Goal: Task Accomplishment & Management: Use online tool/utility

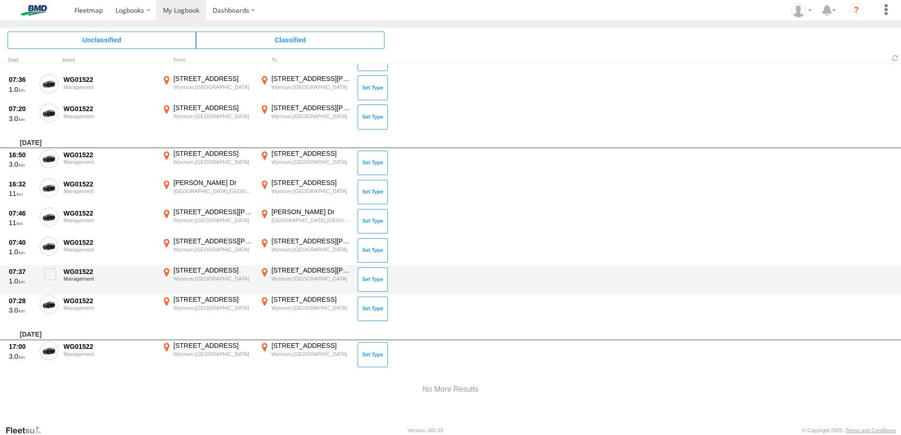
scroll to position [2983, 0]
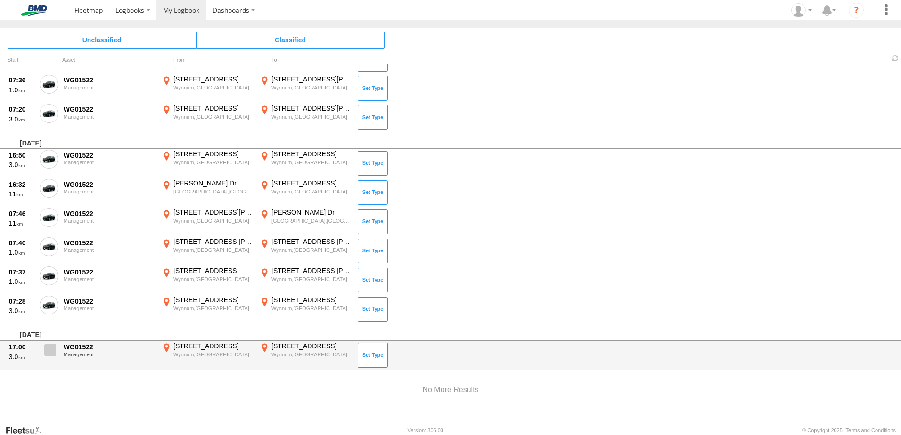
click at [49, 348] on span at bounding box center [50, 350] width 12 height 12
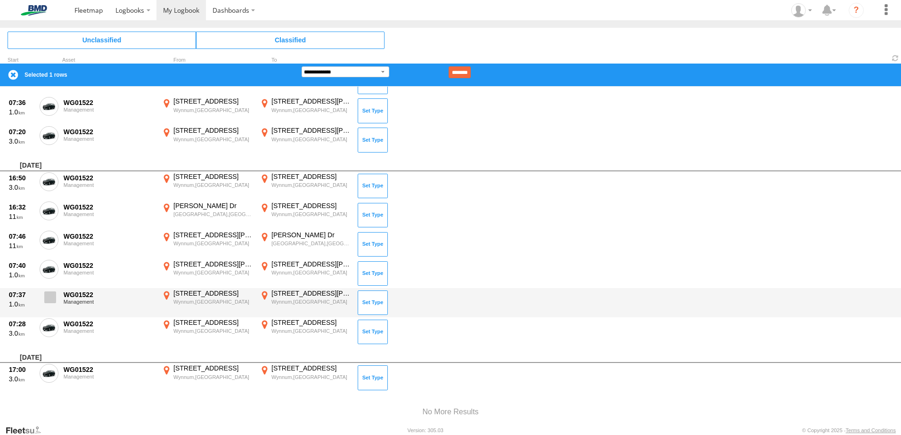
drag, startPoint x: 52, startPoint y: 322, endPoint x: 53, endPoint y: 310, distance: 12.3
click at [0, 0] on span at bounding box center [0, 0] width 0 height 0
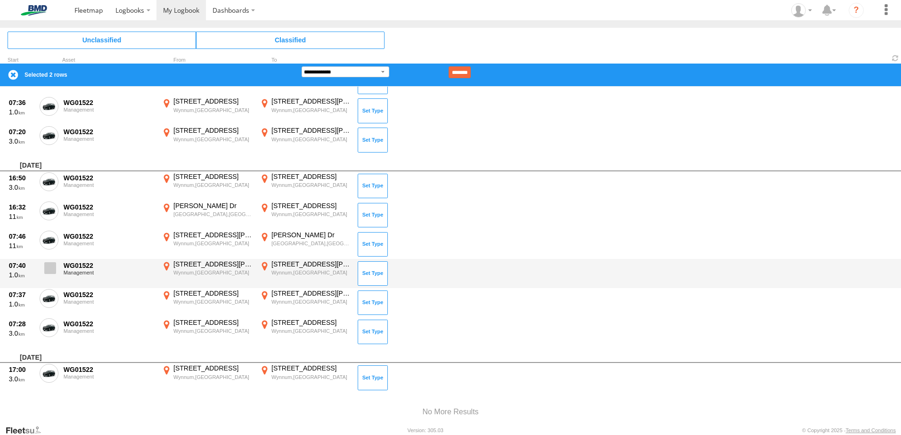
click at [0, 0] on span at bounding box center [0, 0] width 0 height 0
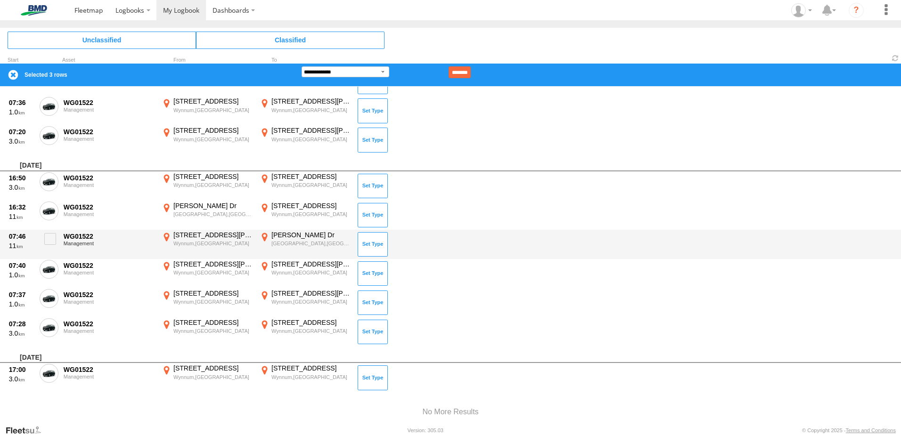
click at [52, 258] on div "07:46 11 WG01522 Management 7 Allen St Wynnum,QLD -27.43714 153.16647 Lucinda D…" at bounding box center [450, 244] width 901 height 29
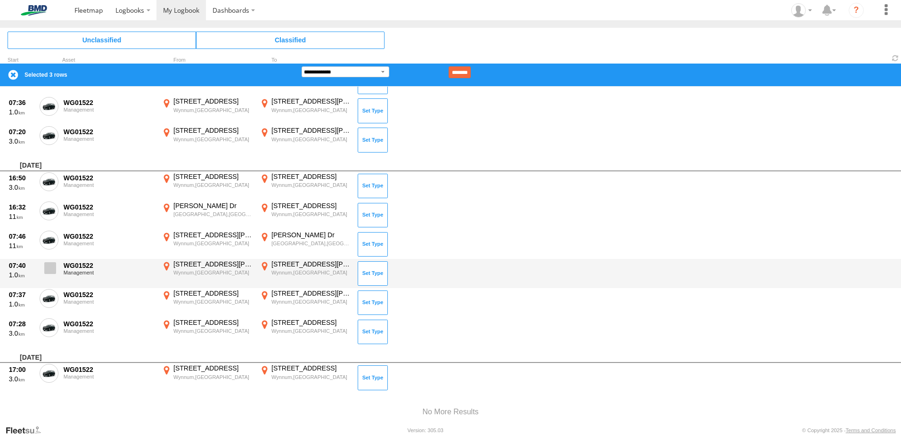
drag, startPoint x: 48, startPoint y: 272, endPoint x: 48, endPoint y: 266, distance: 6.6
click at [48, 269] on span at bounding box center [50, 268] width 12 height 12
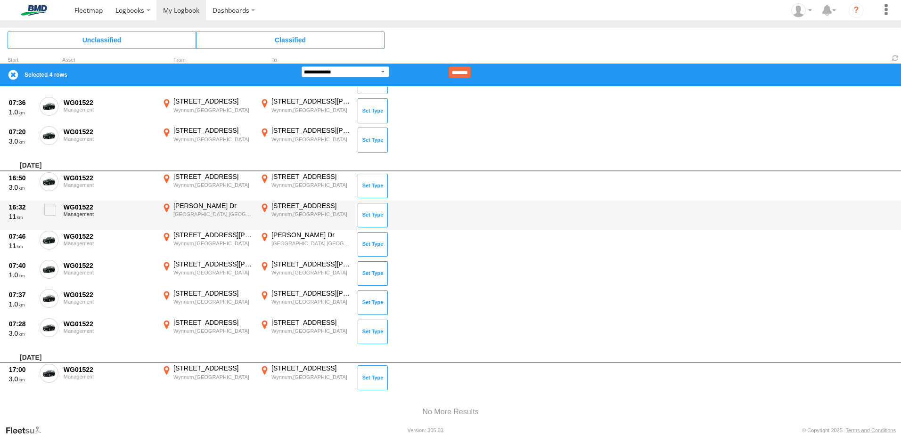
drag, startPoint x: 48, startPoint y: 237, endPoint x: 48, endPoint y: 224, distance: 13.2
click at [0, 0] on span at bounding box center [0, 0] width 0 height 0
click at [48, 207] on span at bounding box center [50, 210] width 12 height 12
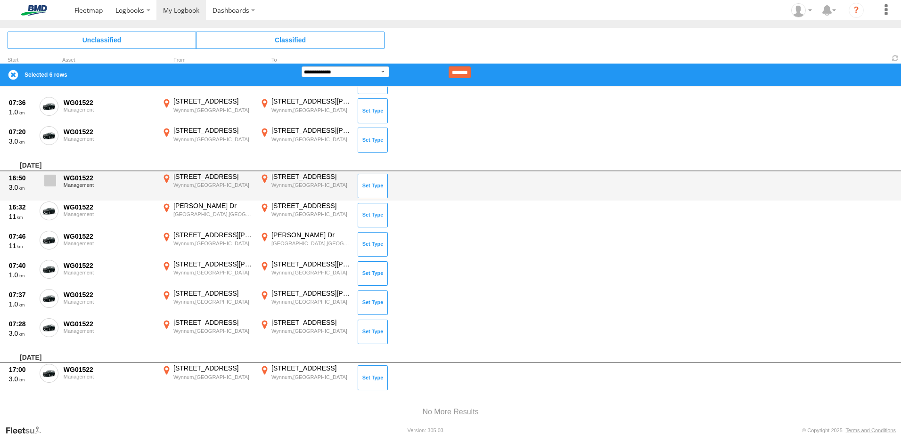
click at [52, 185] on span at bounding box center [50, 181] width 12 height 12
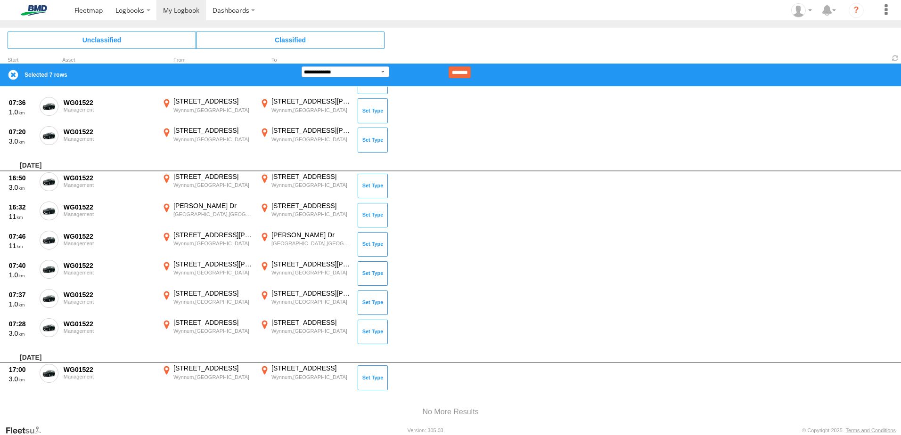
scroll to position [2688, 0]
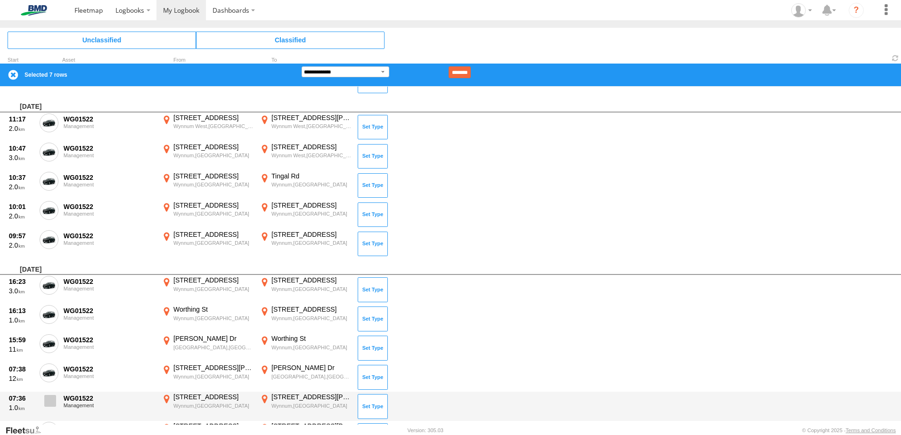
click at [55, 395] on span at bounding box center [50, 401] width 12 height 12
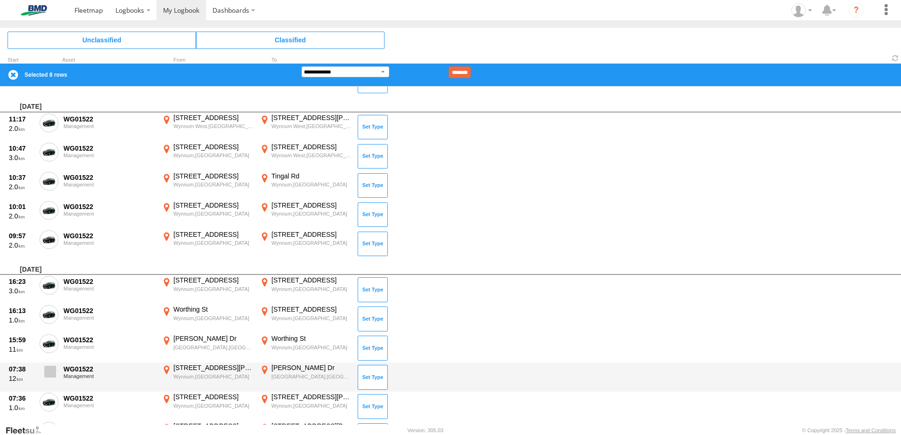
click at [53, 370] on span at bounding box center [50, 372] width 12 height 12
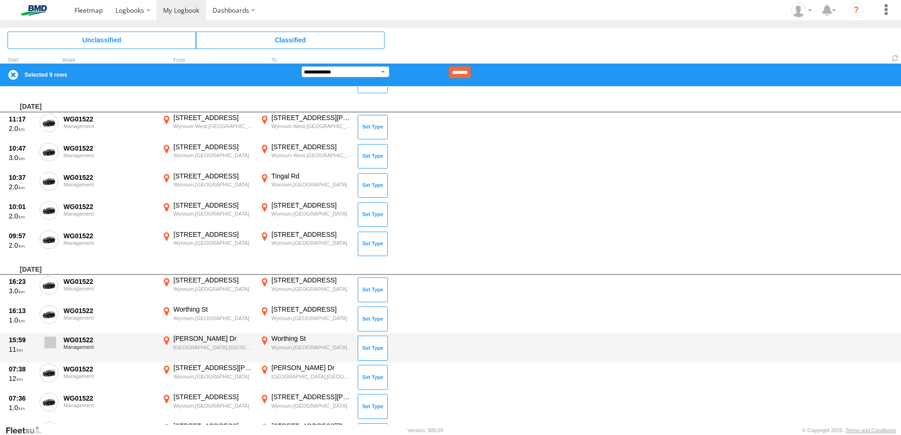
click at [55, 338] on span at bounding box center [50, 343] width 12 height 12
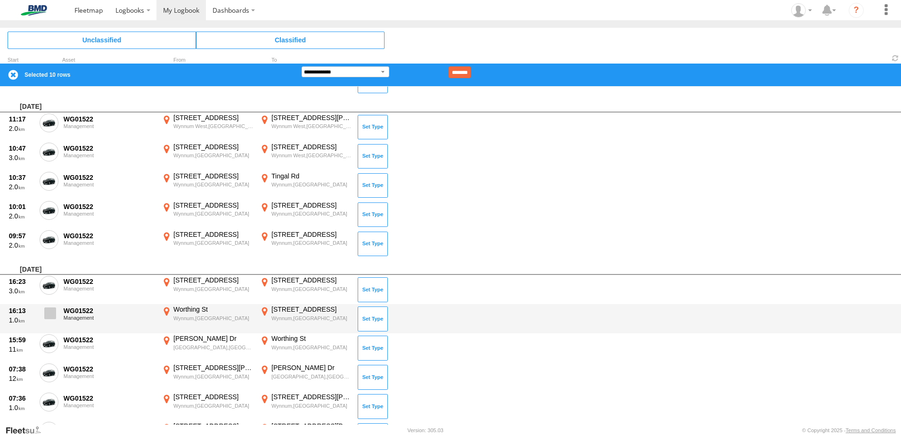
click at [55, 310] on span at bounding box center [50, 314] width 12 height 12
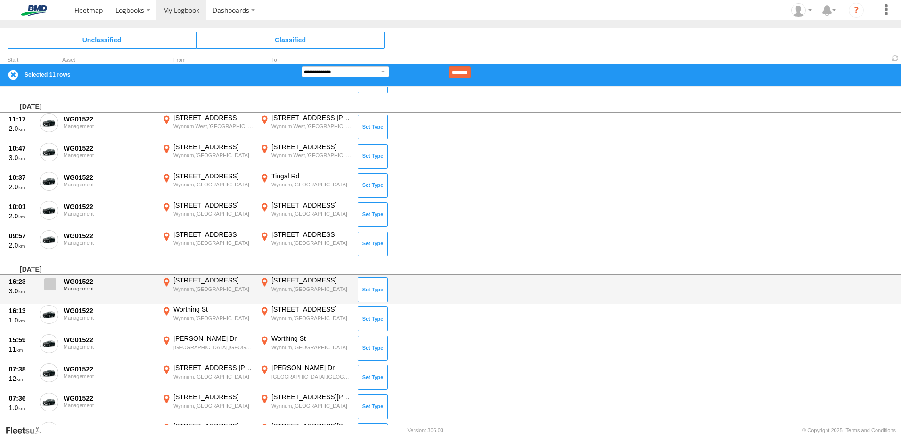
click at [46, 278] on span at bounding box center [50, 284] width 12 height 12
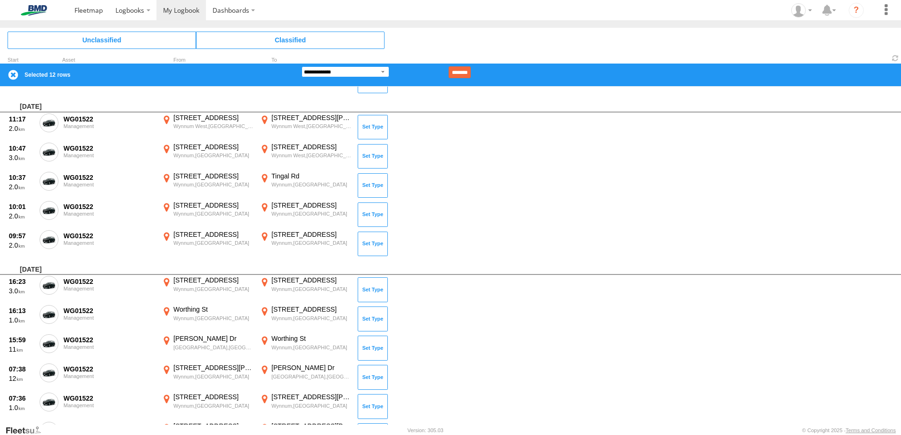
drag, startPoint x: 349, startPoint y: 71, endPoint x: 352, endPoint y: 78, distance: 7.4
click at [349, 71] on select "**********" at bounding box center [346, 71] width 88 height 11
click at [302, 66] on select "**********" at bounding box center [346, 71] width 88 height 11
click at [471, 68] on input "********" at bounding box center [459, 72] width 22 height 12
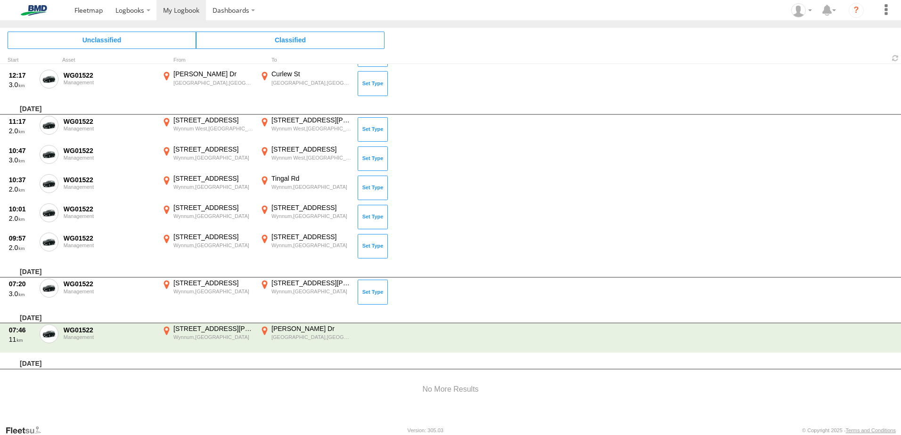
scroll to position [2633, 0]
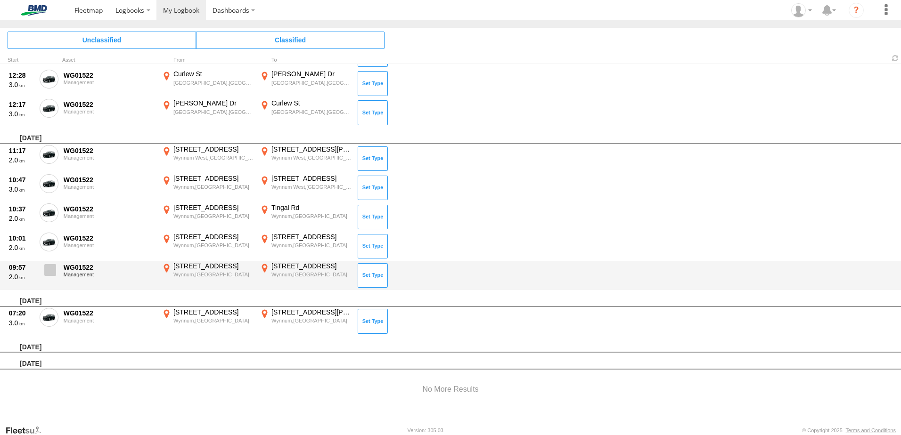
click at [46, 262] on label at bounding box center [49, 273] width 19 height 22
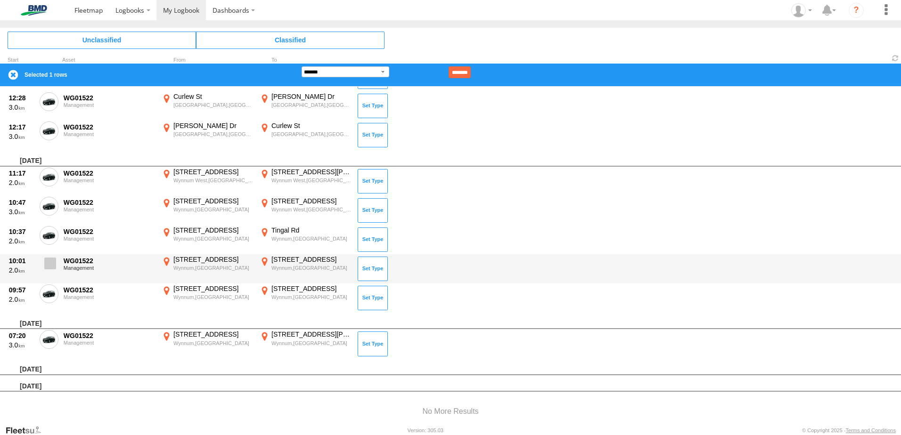
click at [46, 261] on span at bounding box center [50, 264] width 12 height 12
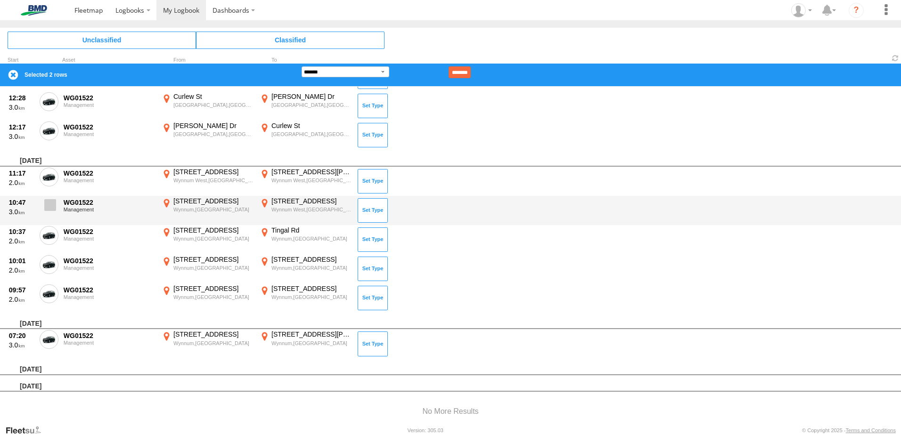
drag, startPoint x: 48, startPoint y: 236, endPoint x: 52, endPoint y: 217, distance: 20.2
click at [0, 0] on span at bounding box center [0, 0] width 0 height 0
click at [51, 201] on span at bounding box center [50, 205] width 12 height 12
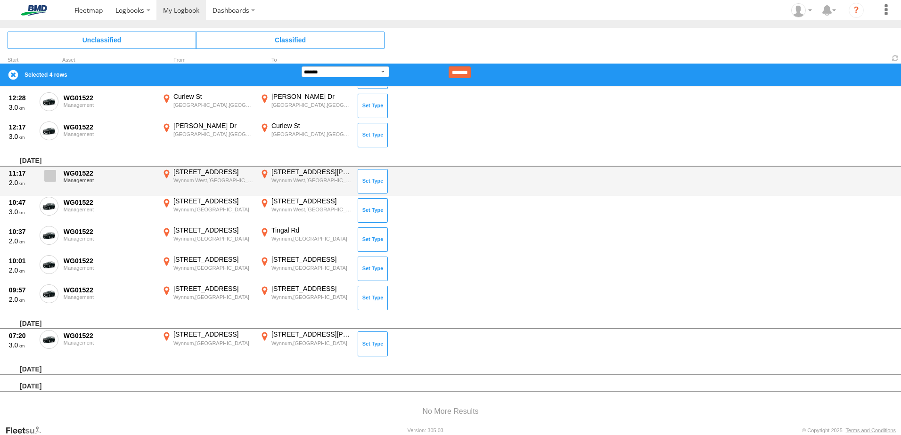
click at [54, 181] on span at bounding box center [50, 176] width 12 height 12
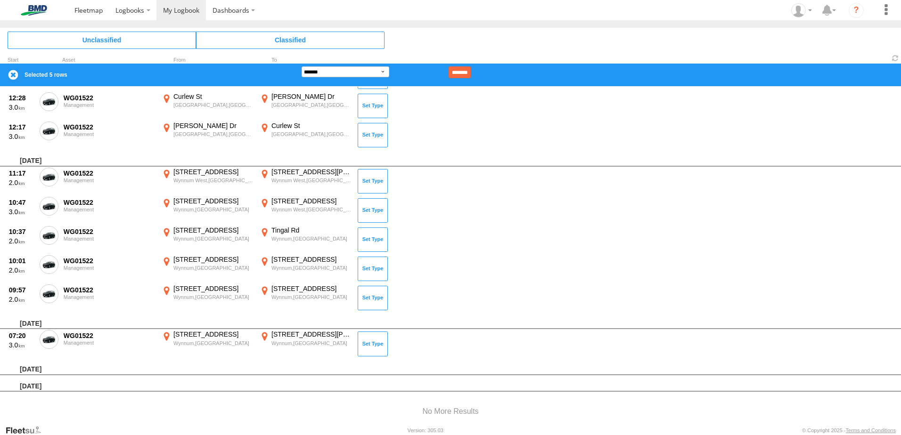
scroll to position [2477, 0]
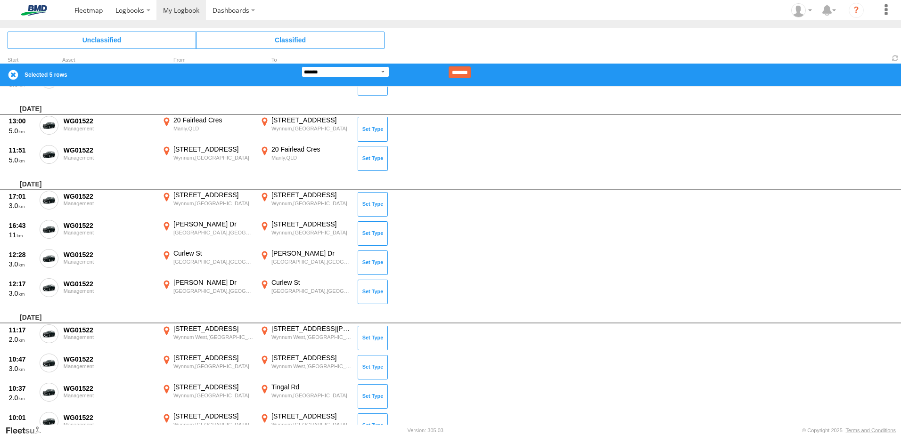
drag, startPoint x: 337, startPoint y: 68, endPoint x: 343, endPoint y: 78, distance: 11.0
click at [337, 69] on select "**********" at bounding box center [346, 71] width 88 height 11
click at [302, 66] on select "**********" at bounding box center [346, 71] width 88 height 11
click at [471, 70] on input "********" at bounding box center [459, 72] width 22 height 12
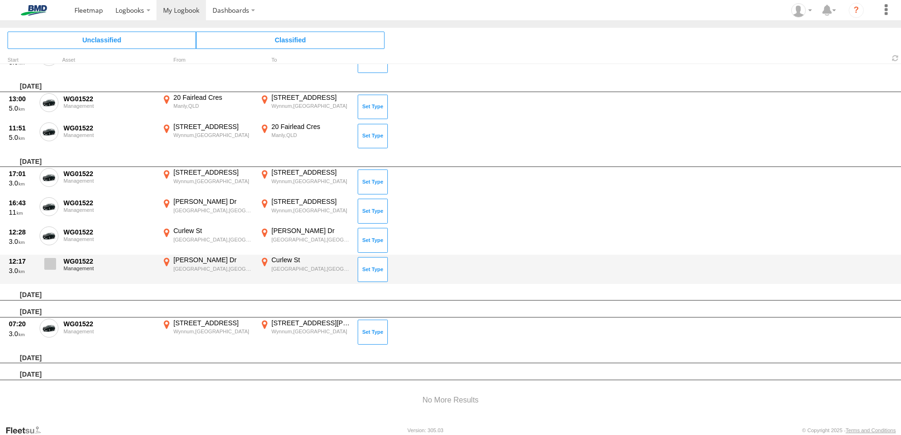
click at [50, 262] on span at bounding box center [50, 264] width 12 height 12
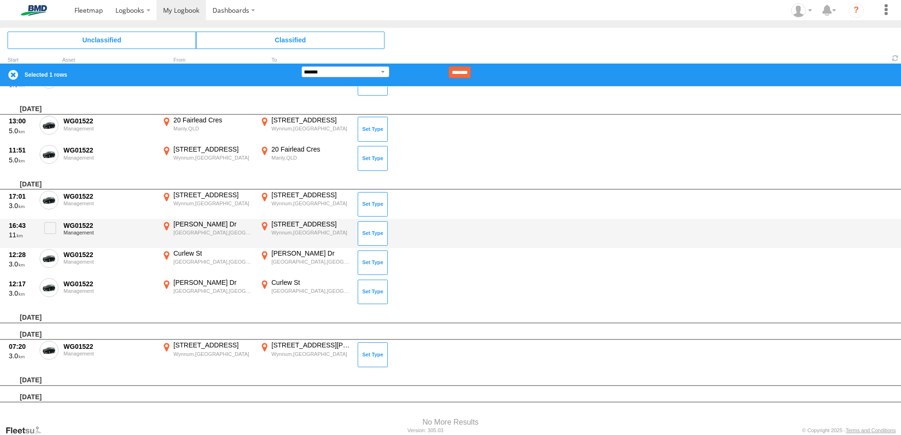
click at [49, 248] on div "16:43 11 WG01522 Management Lucinda Dr Port of Brisbane,QLD -27.38378 153.17624…" at bounding box center [450, 233] width 901 height 29
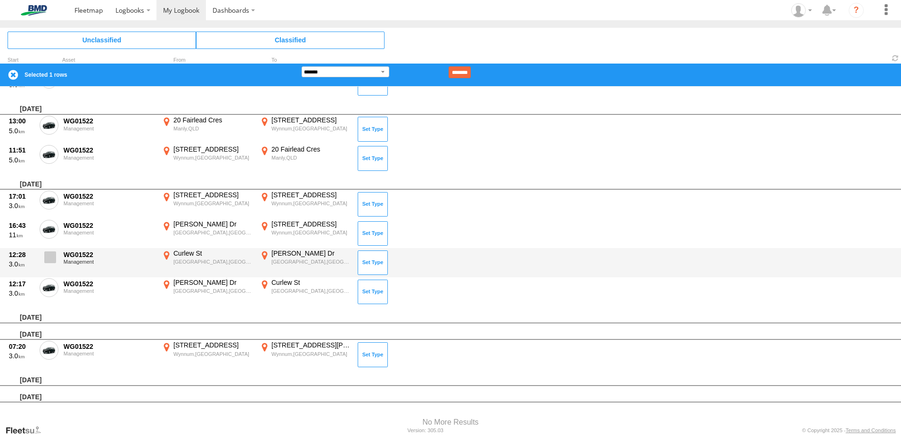
click at [50, 252] on span at bounding box center [50, 258] width 12 height 12
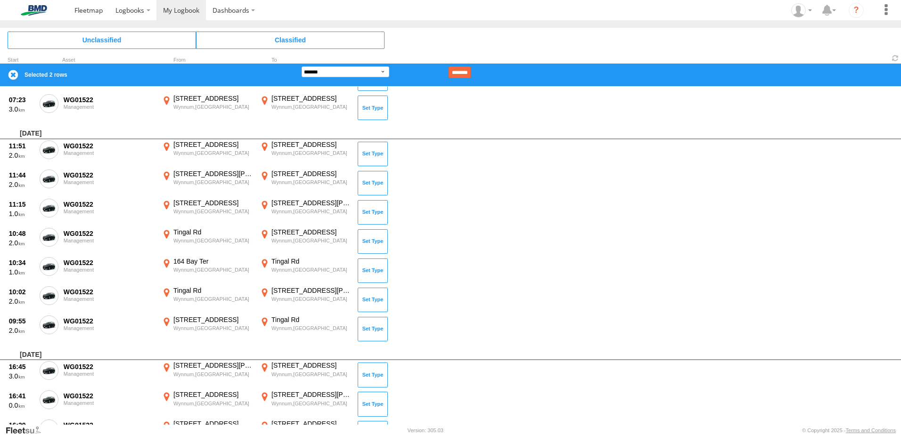
scroll to position [1717, 0]
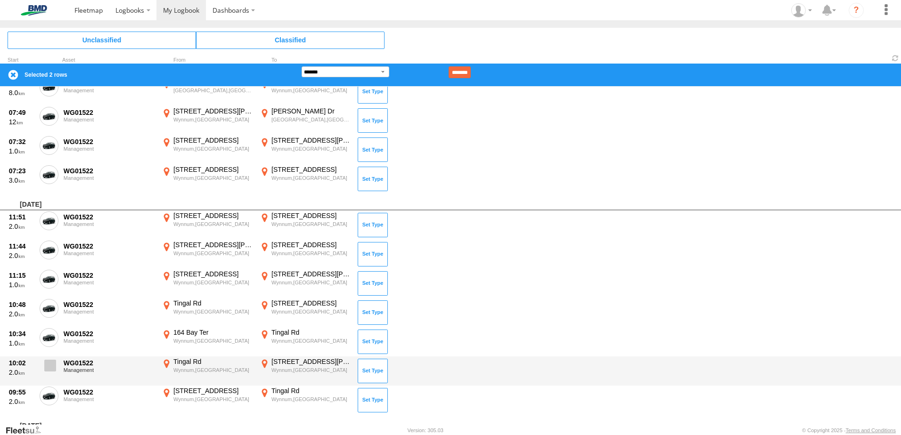
drag, startPoint x: 51, startPoint y: 390, endPoint x: 54, endPoint y: 362, distance: 27.5
click at [51, 387] on label at bounding box center [49, 398] width 19 height 22
click at [54, 362] on span at bounding box center [50, 366] width 12 height 12
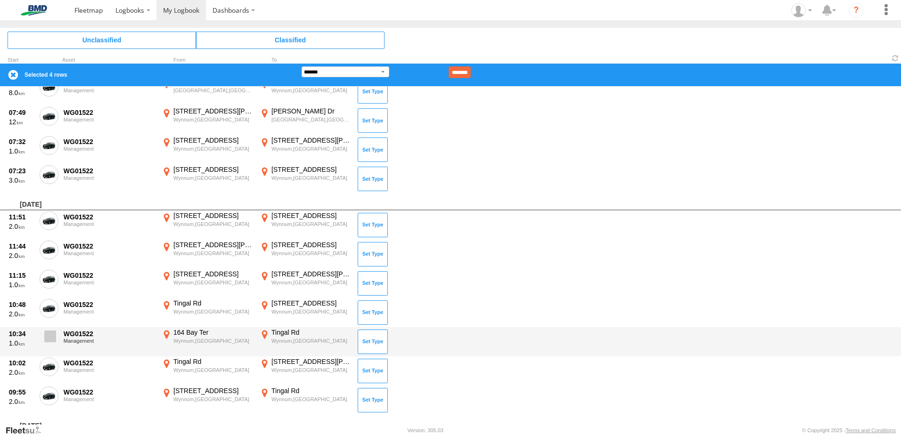
click at [50, 328] on label at bounding box center [49, 339] width 19 height 22
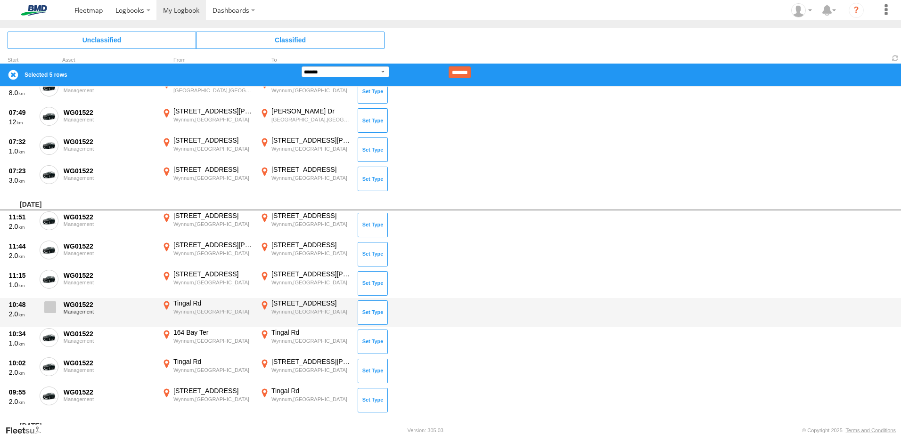
click at [51, 313] on span at bounding box center [50, 308] width 12 height 12
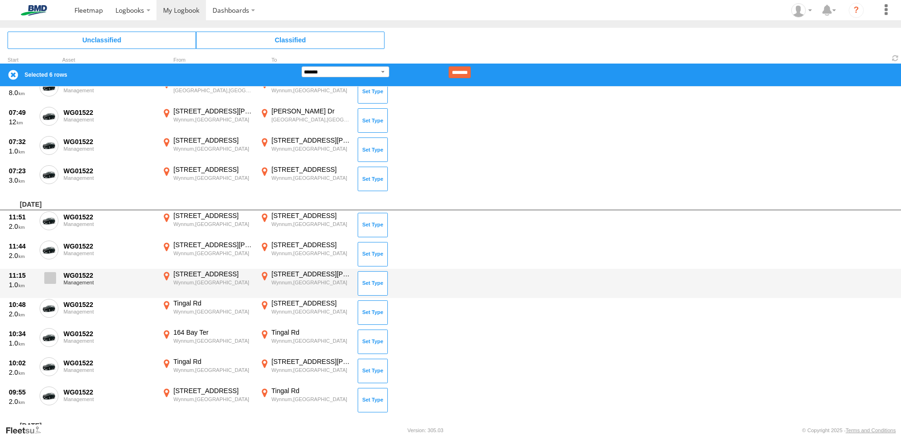
click at [46, 277] on span at bounding box center [50, 278] width 12 height 12
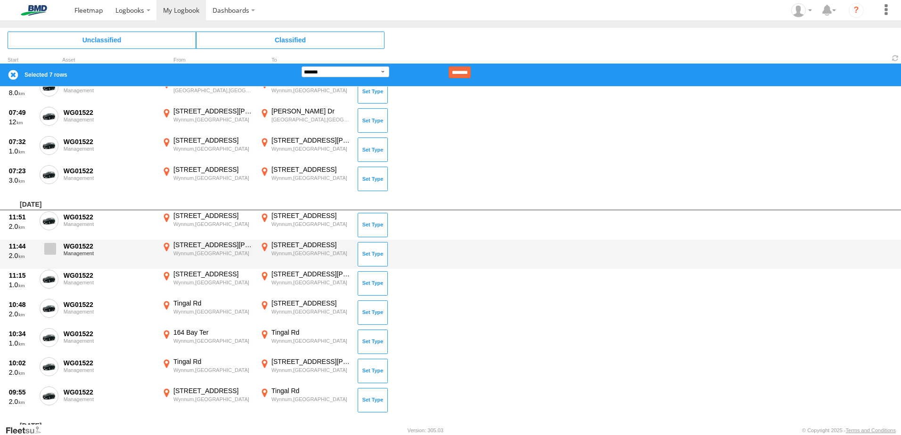
click at [49, 245] on span at bounding box center [50, 249] width 12 height 12
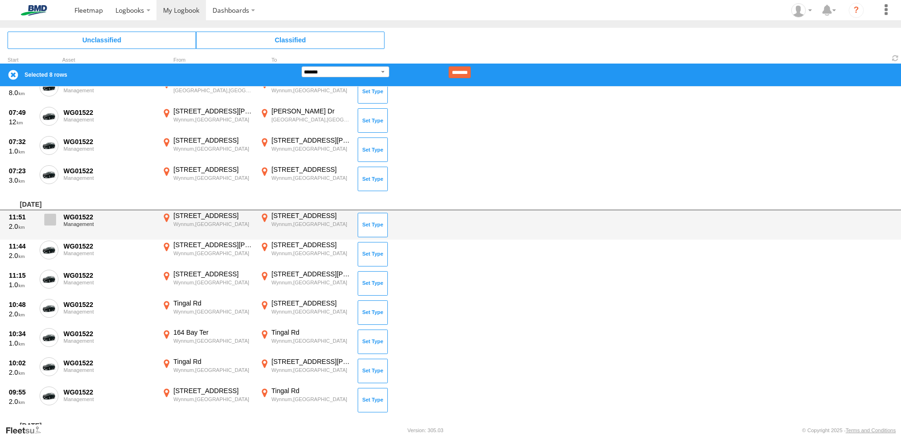
click at [50, 223] on span at bounding box center [50, 220] width 12 height 12
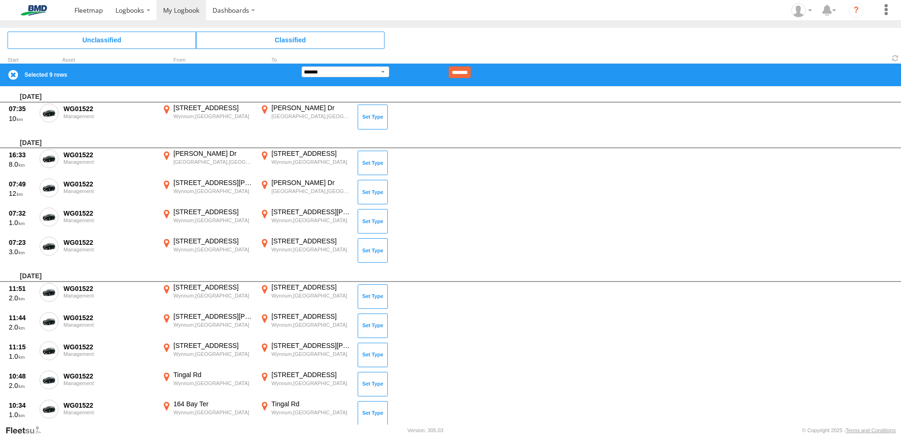
scroll to position [1618, 0]
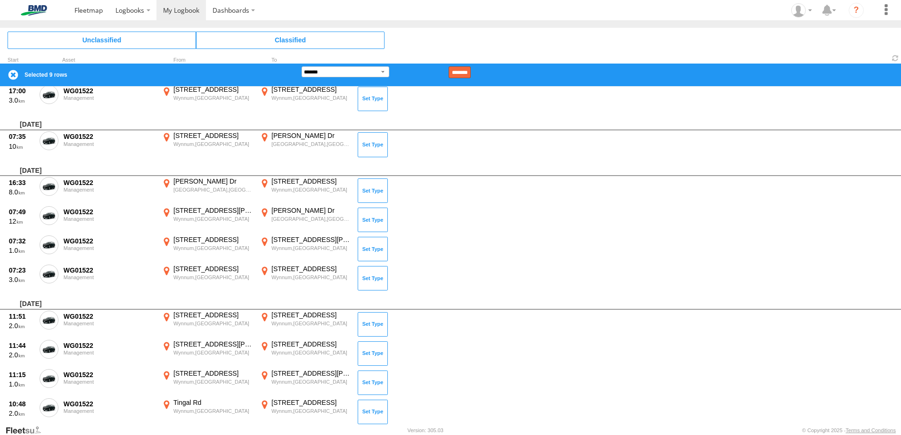
click at [471, 72] on input "********" at bounding box center [459, 72] width 22 height 12
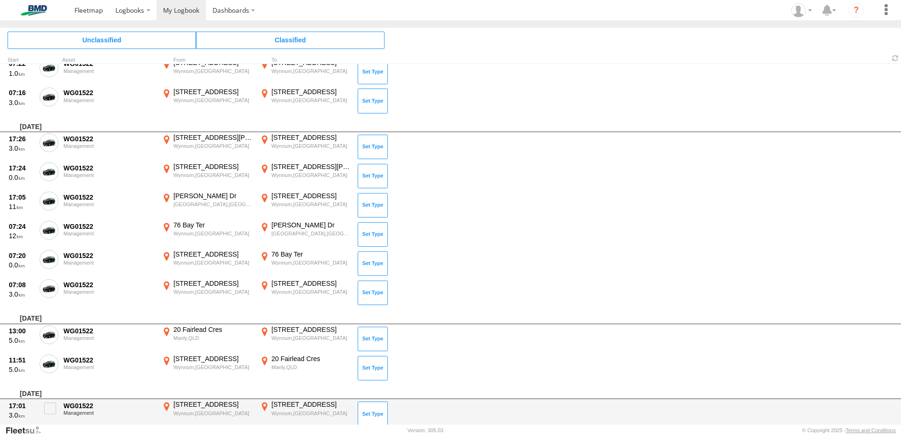
scroll to position [2224, 0]
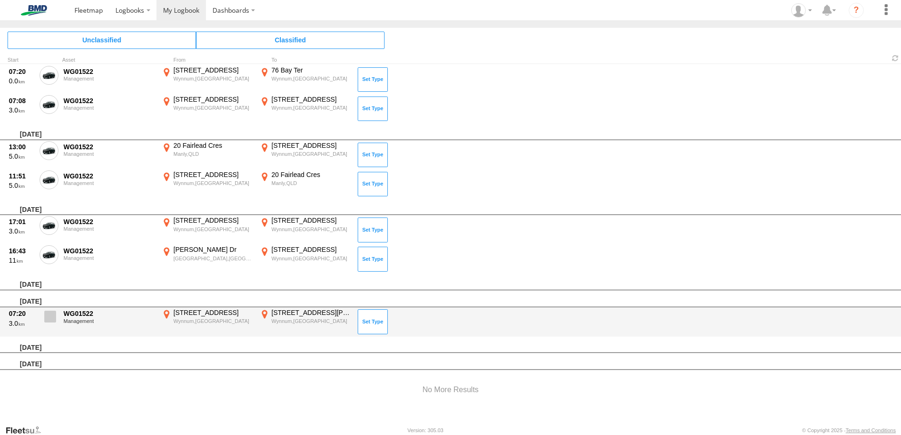
click at [50, 318] on span at bounding box center [50, 317] width 12 height 12
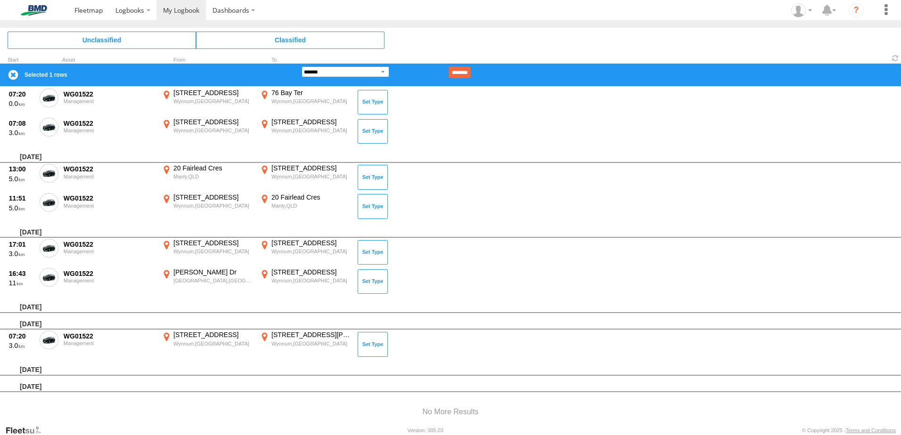
click at [337, 72] on select "**********" at bounding box center [346, 71] width 88 height 11
click at [302, 66] on select "**********" at bounding box center [346, 71] width 88 height 11
click at [471, 73] on input "********" at bounding box center [459, 72] width 22 height 12
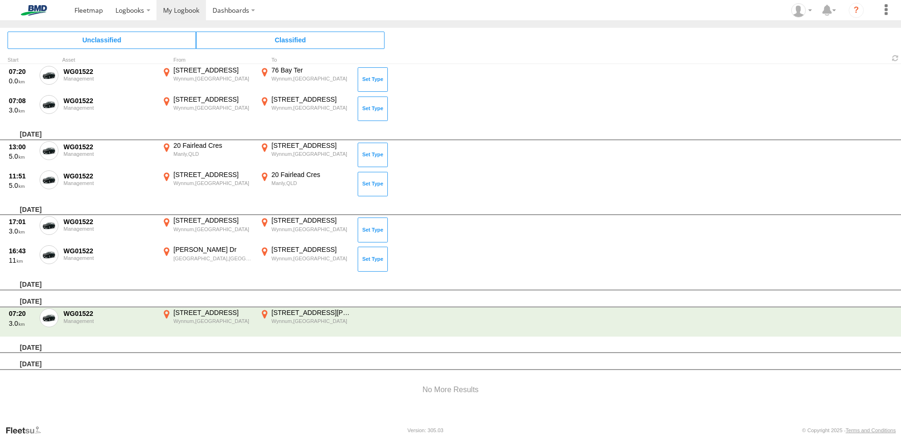
scroll to position [2195, 0]
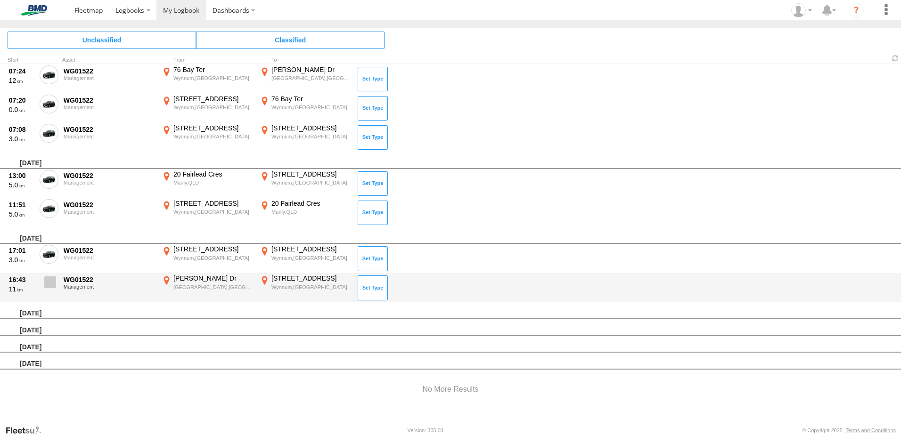
click at [57, 280] on label at bounding box center [49, 285] width 19 height 22
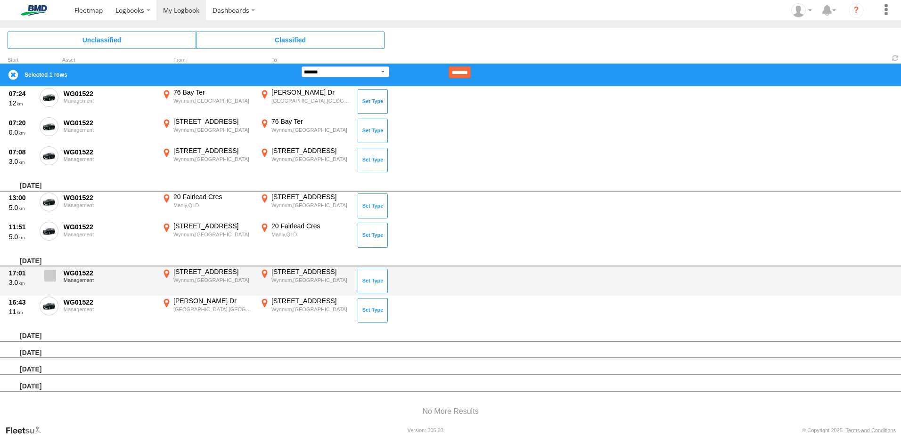
click at [55, 271] on span at bounding box center [50, 276] width 12 height 12
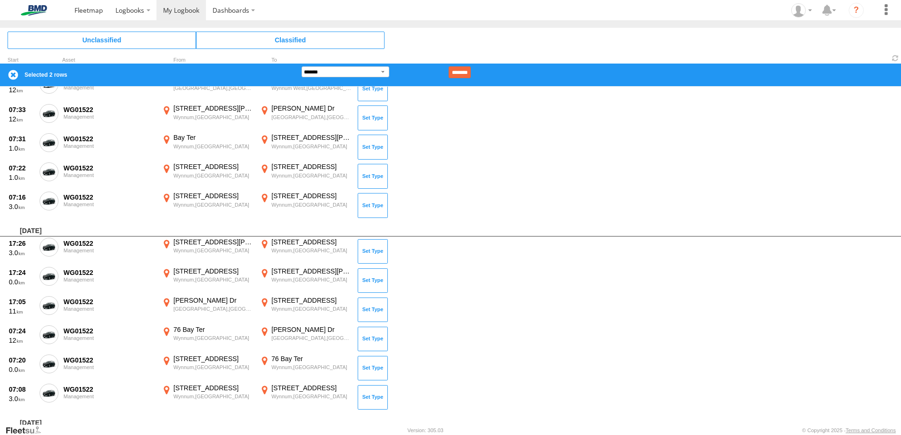
scroll to position [1972, 0]
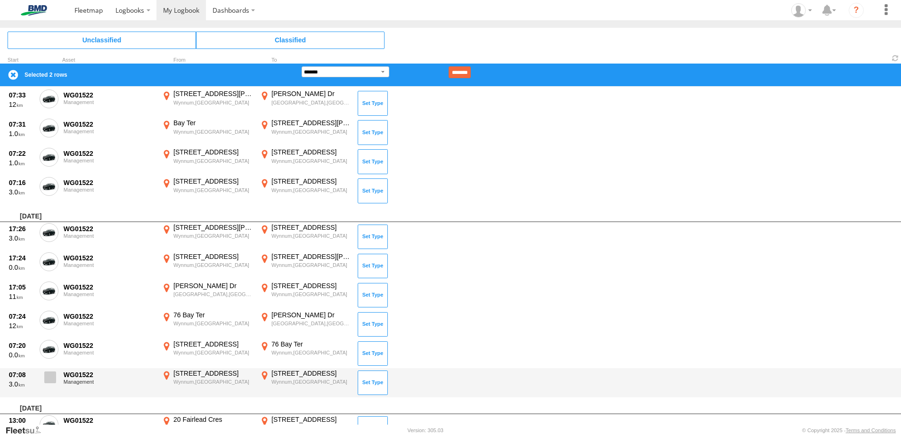
click at [56, 376] on label at bounding box center [49, 380] width 19 height 22
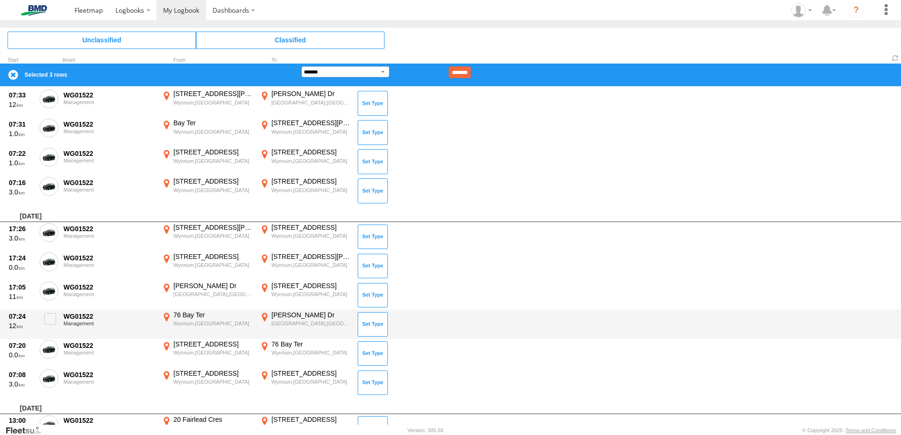
click at [0, 0] on span at bounding box center [0, 0] width 0 height 0
drag, startPoint x: 50, startPoint y: 319, endPoint x: 49, endPoint y: 296, distance: 22.7
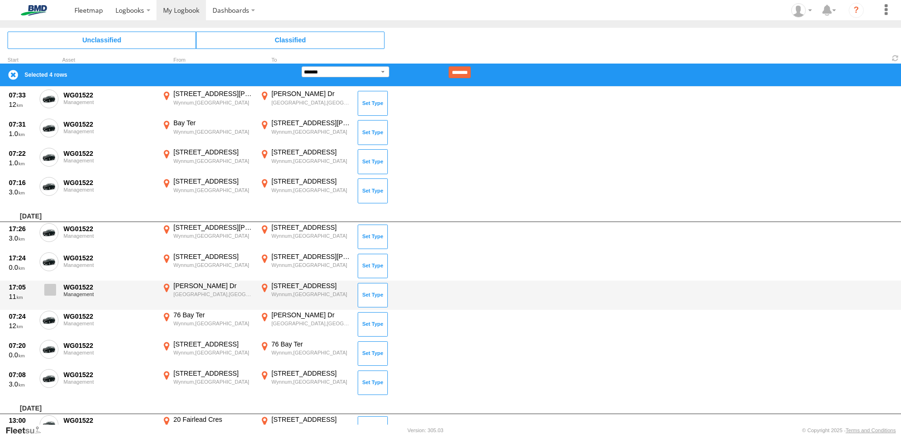
click at [0, 0] on span at bounding box center [0, 0] width 0 height 0
click at [49, 292] on span at bounding box center [50, 290] width 12 height 12
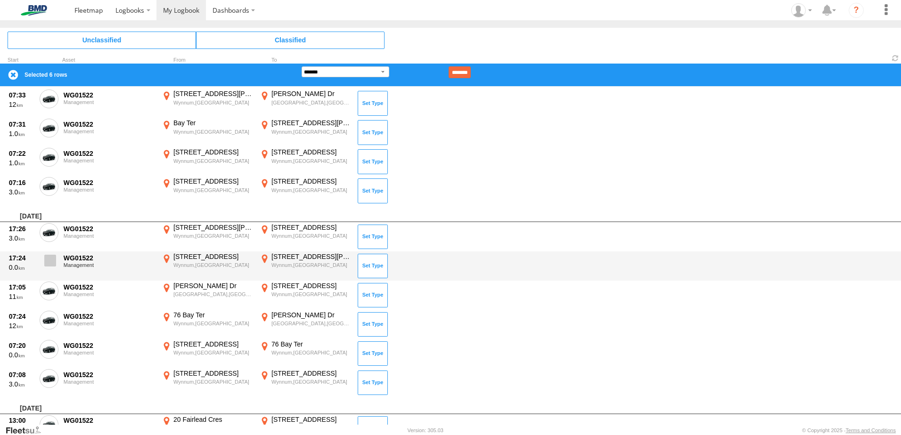
click at [49, 255] on span at bounding box center [50, 261] width 12 height 12
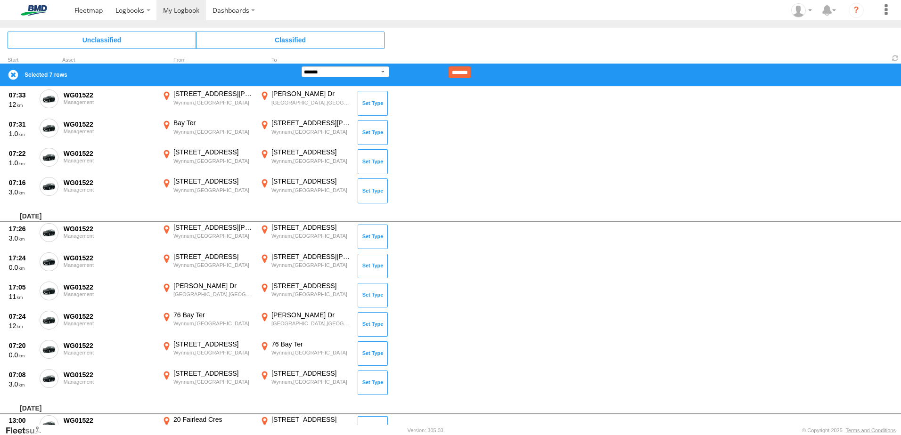
click at [49, 222] on div "[DATE]" at bounding box center [450, 213] width 901 height 17
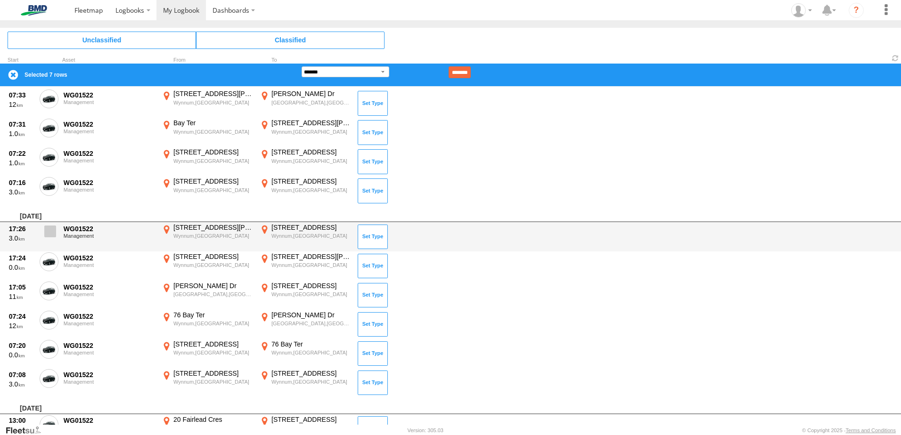
click at [48, 230] on span at bounding box center [50, 232] width 12 height 12
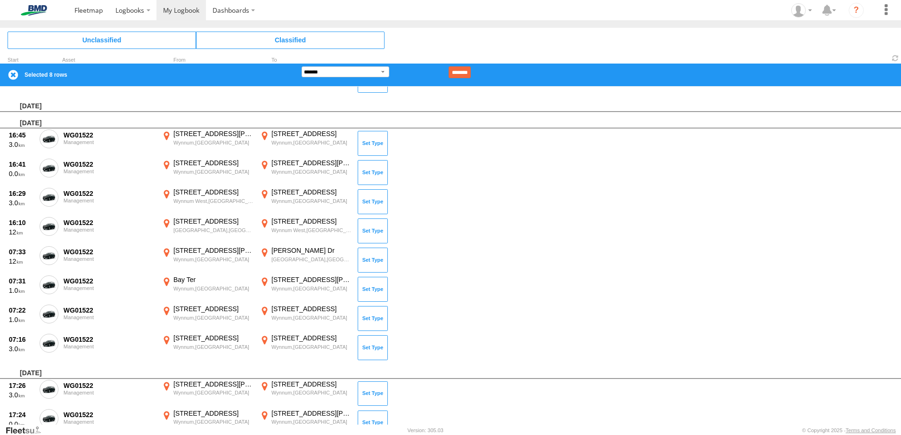
scroll to position [1809, 0]
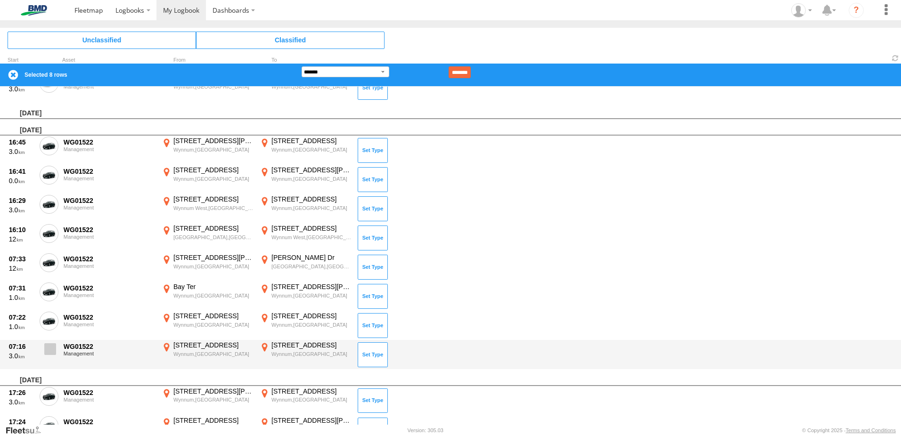
click at [54, 347] on span at bounding box center [50, 349] width 12 height 12
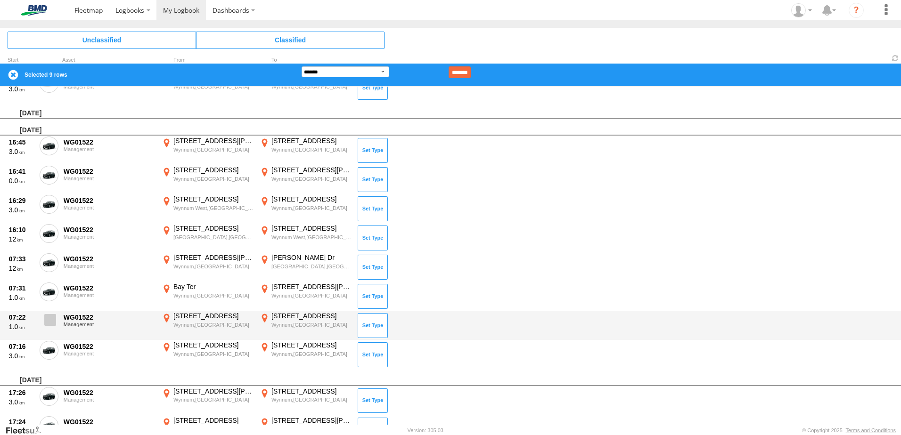
click at [49, 319] on span at bounding box center [50, 320] width 12 height 12
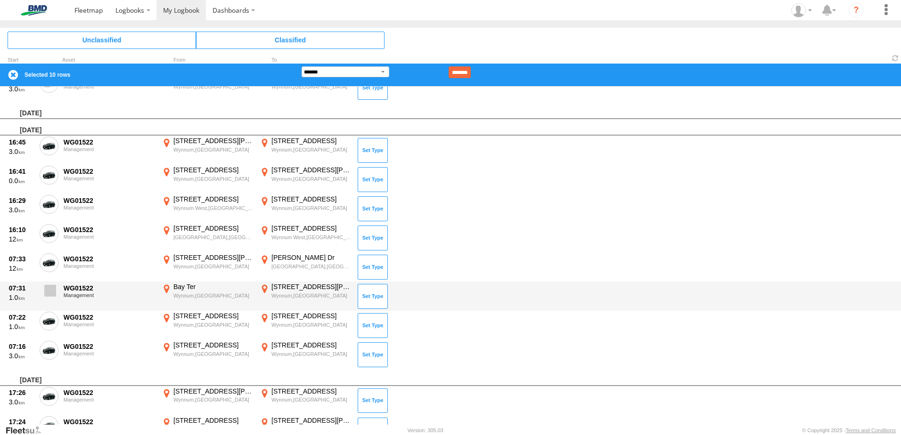
click at [53, 285] on span at bounding box center [50, 291] width 12 height 12
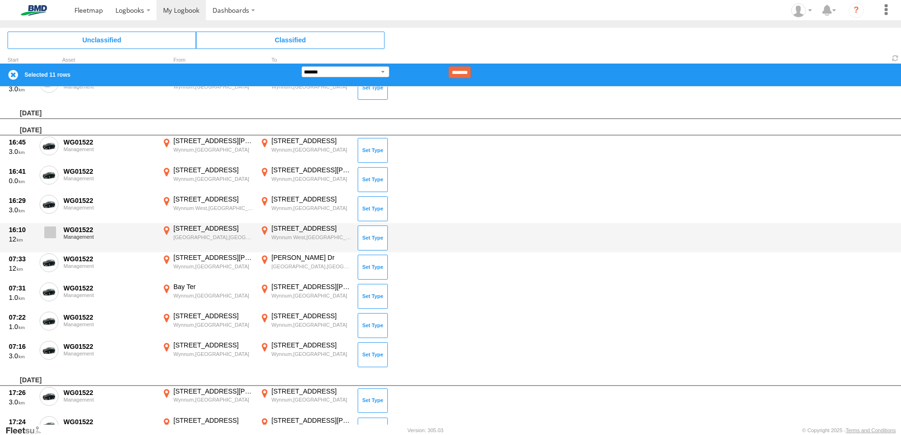
click at [49, 245] on label at bounding box center [49, 235] width 19 height 22
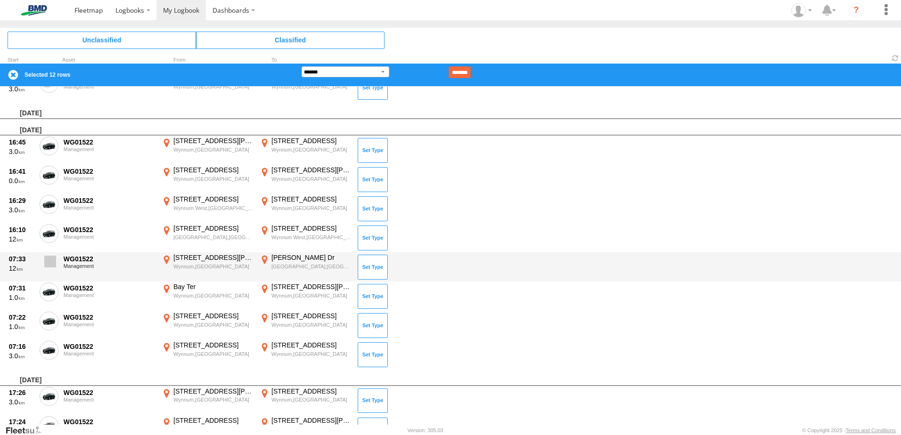
click at [53, 262] on span at bounding box center [50, 262] width 12 height 12
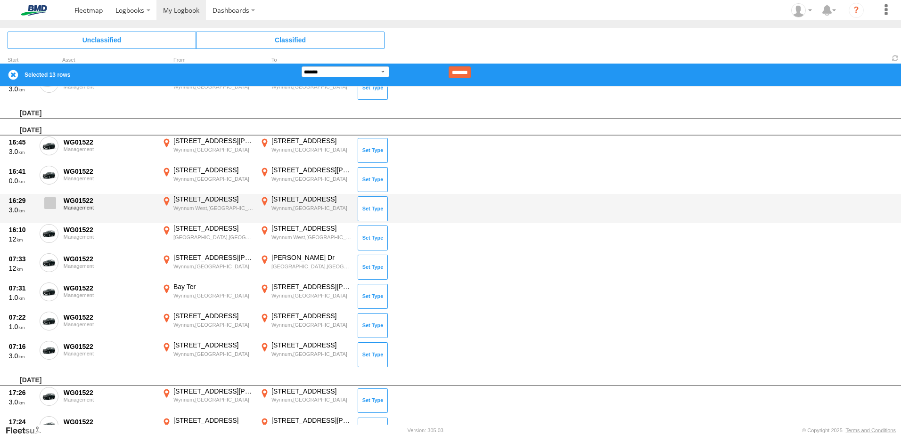
click at [52, 211] on label at bounding box center [49, 206] width 19 height 22
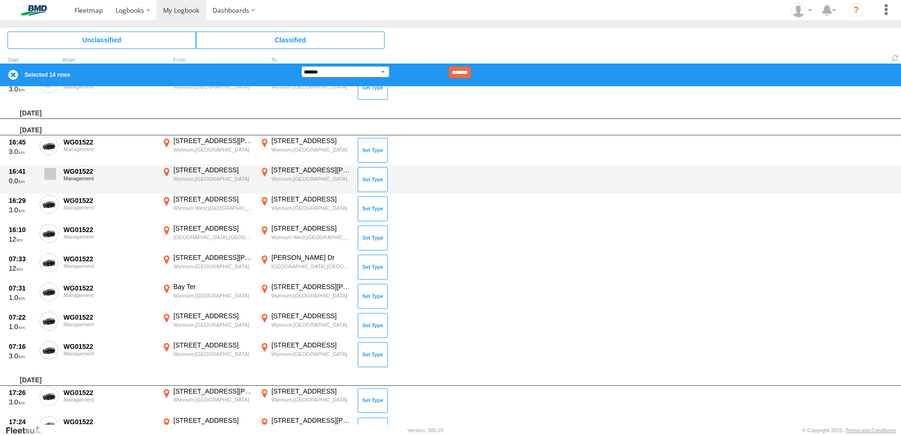
click at [55, 170] on label at bounding box center [49, 177] width 19 height 22
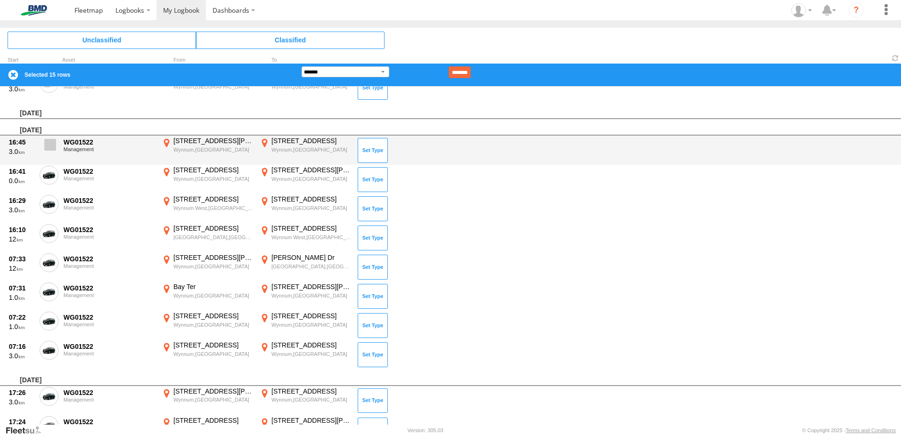
click at [53, 140] on span at bounding box center [50, 145] width 12 height 12
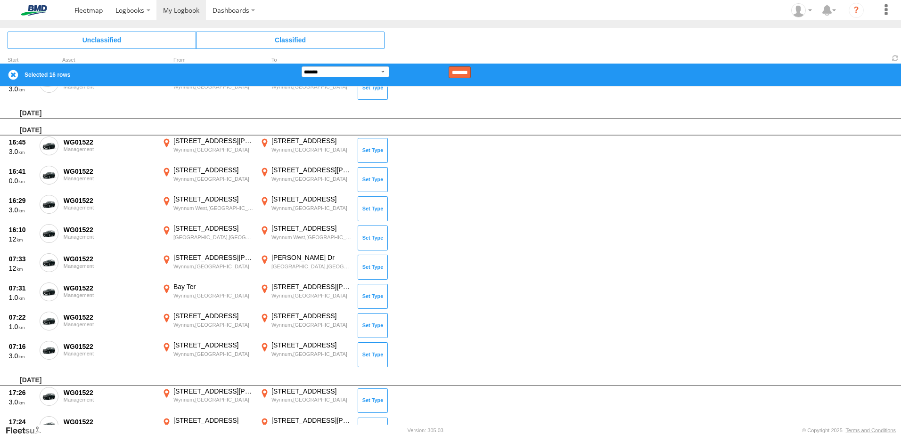
click at [469, 74] on input "********" at bounding box center [459, 72] width 22 height 12
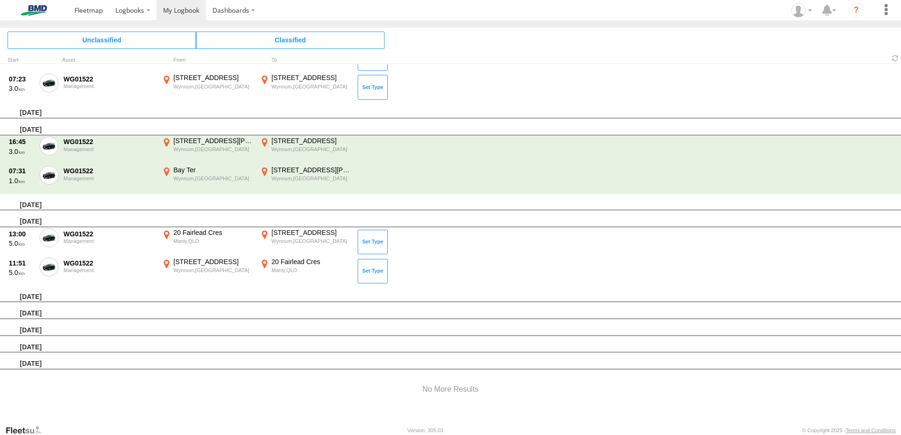
scroll to position [1728, 0]
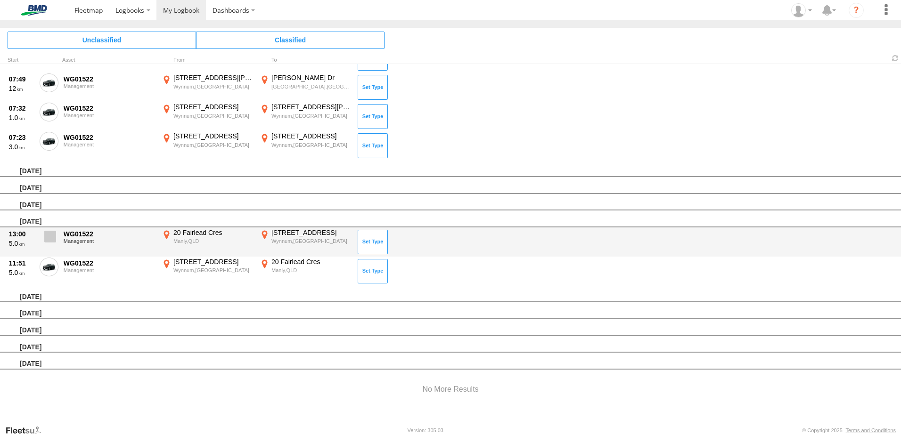
drag, startPoint x: 52, startPoint y: 264, endPoint x: 52, endPoint y: 256, distance: 8.0
click at [0, 0] on span at bounding box center [0, 0] width 0 height 0
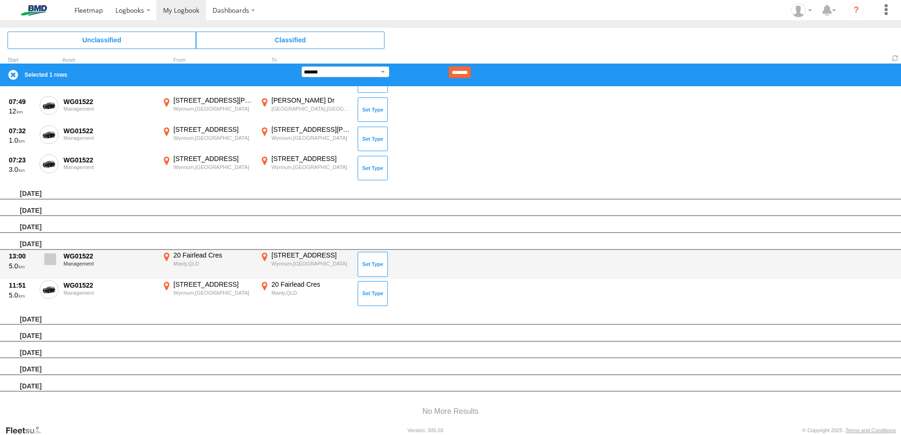
click at [52, 256] on span at bounding box center [50, 259] width 12 height 12
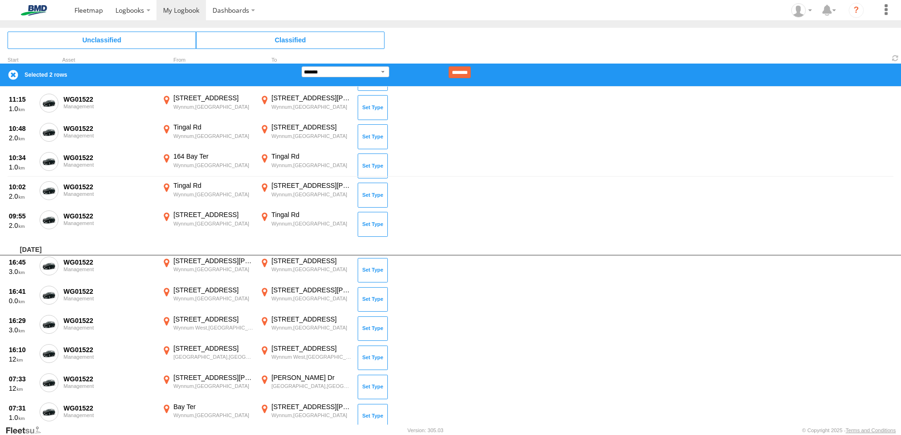
scroll to position [0, 0]
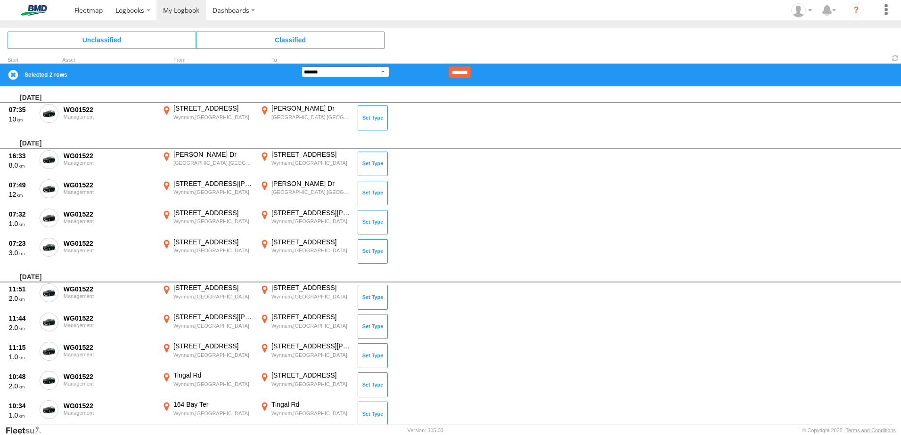
drag, startPoint x: 358, startPoint y: 71, endPoint x: 365, endPoint y: 79, distance: 10.4
click at [358, 71] on select "**********" at bounding box center [346, 71] width 88 height 11
click at [302, 66] on select "**********" at bounding box center [346, 71] width 88 height 11
click at [471, 70] on input "********" at bounding box center [459, 72] width 22 height 12
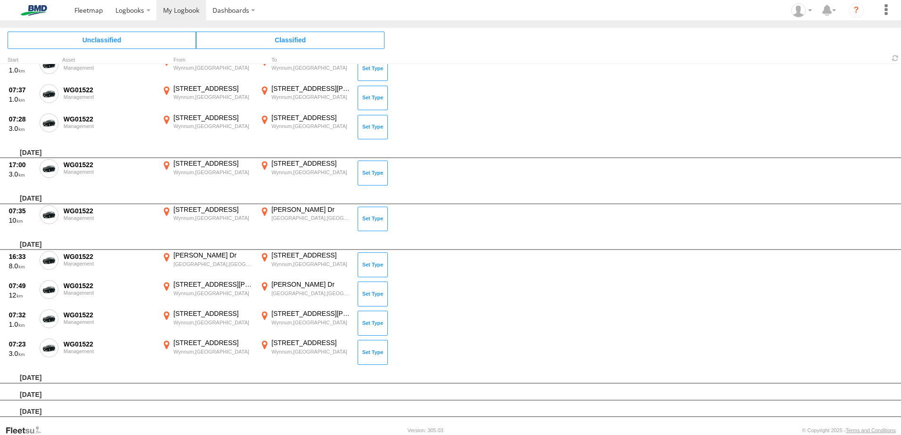
scroll to position [1516, 0]
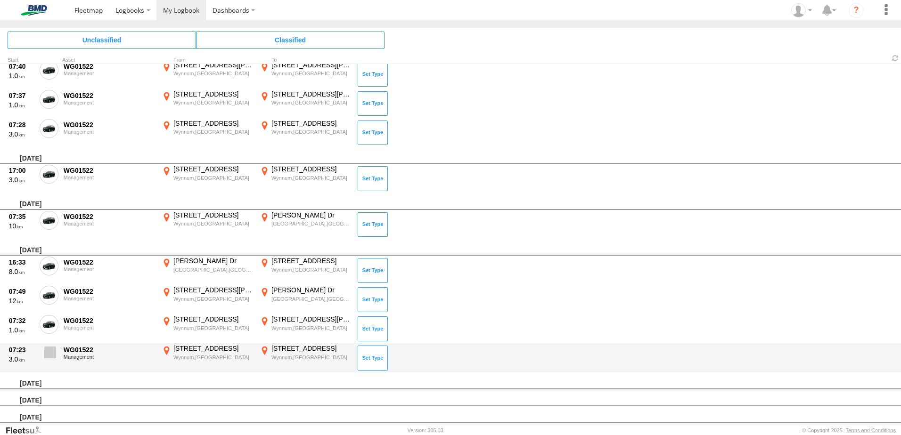
click at [50, 354] on span at bounding box center [50, 353] width 12 height 12
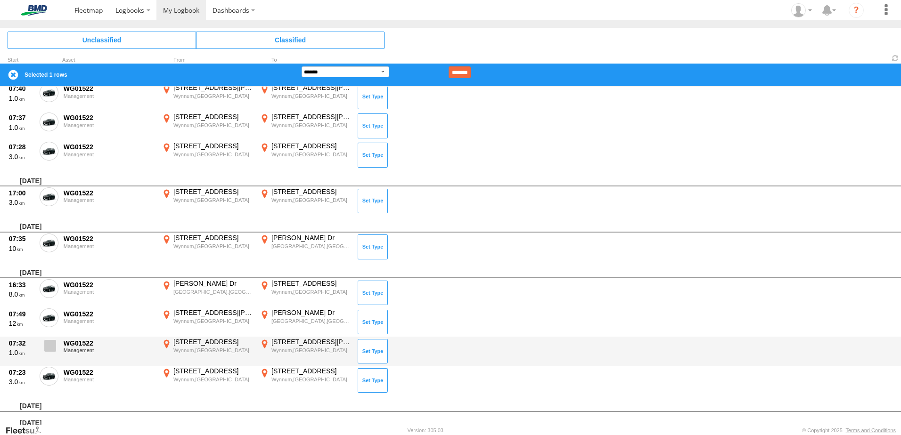
click at [49, 343] on span at bounding box center [50, 346] width 12 height 12
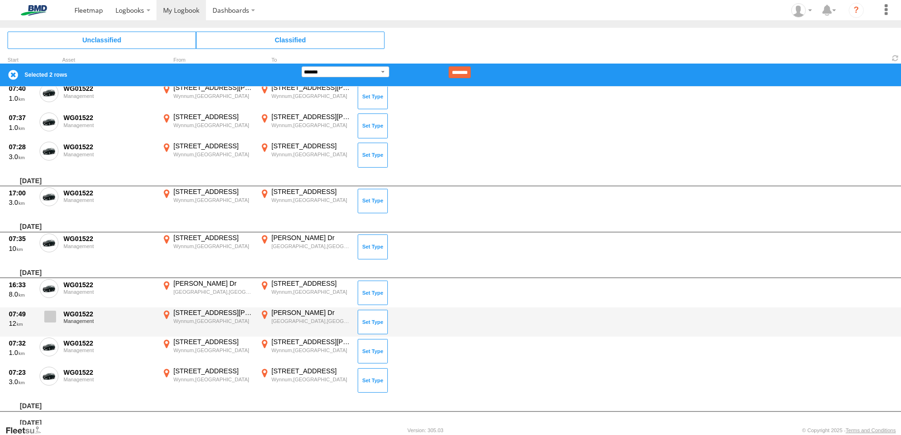
click at [54, 316] on span at bounding box center [50, 317] width 12 height 12
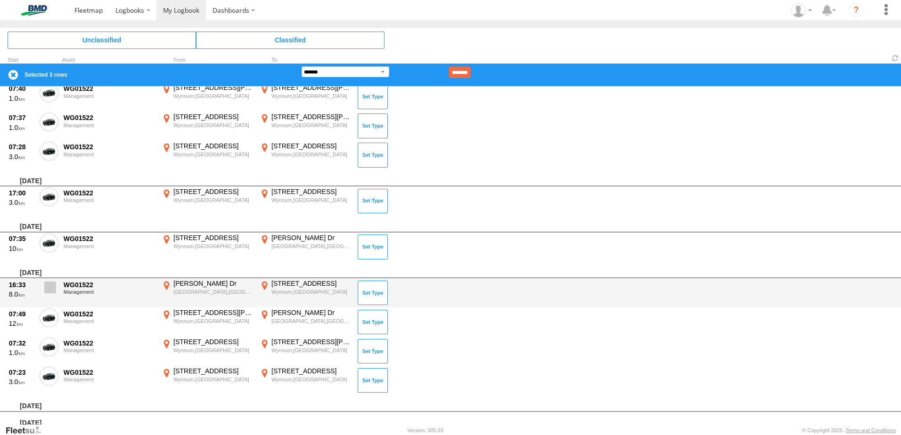
click at [51, 285] on span at bounding box center [50, 288] width 12 height 12
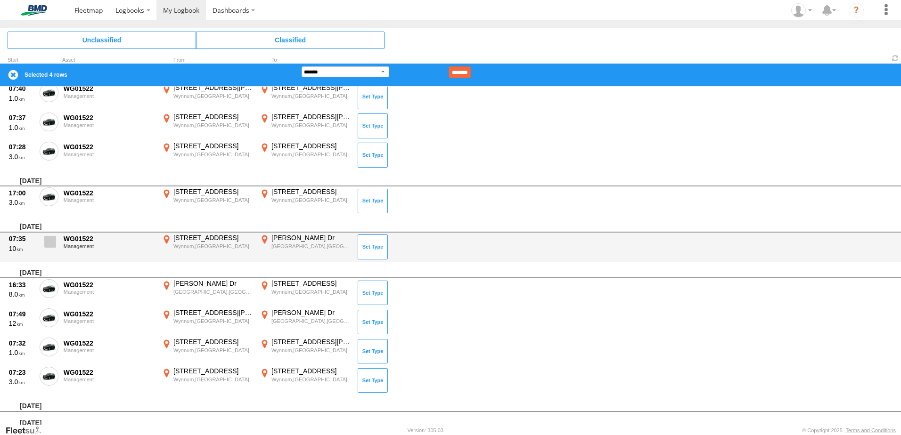
click at [50, 244] on span at bounding box center [50, 242] width 12 height 12
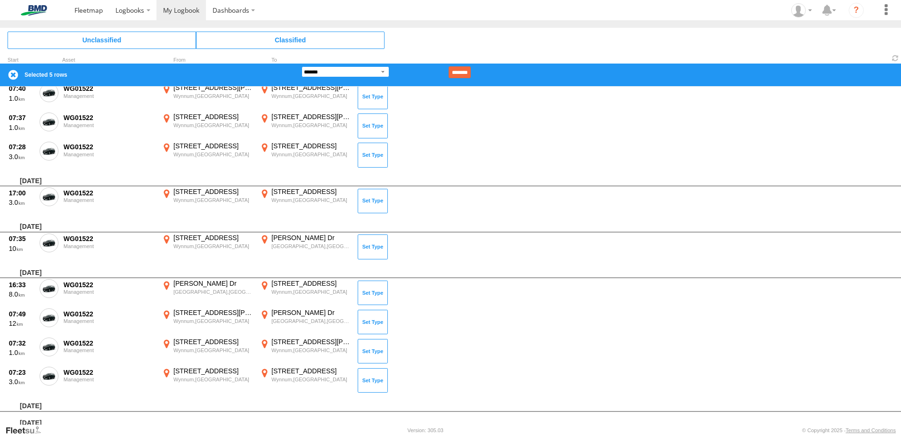
drag, startPoint x: 322, startPoint y: 71, endPoint x: 338, endPoint y: 76, distance: 16.8
click at [322, 71] on select "**********" at bounding box center [346, 71] width 88 height 11
click at [302, 66] on select "**********" at bounding box center [346, 71] width 88 height 11
click at [468, 73] on input "********" at bounding box center [459, 72] width 22 height 12
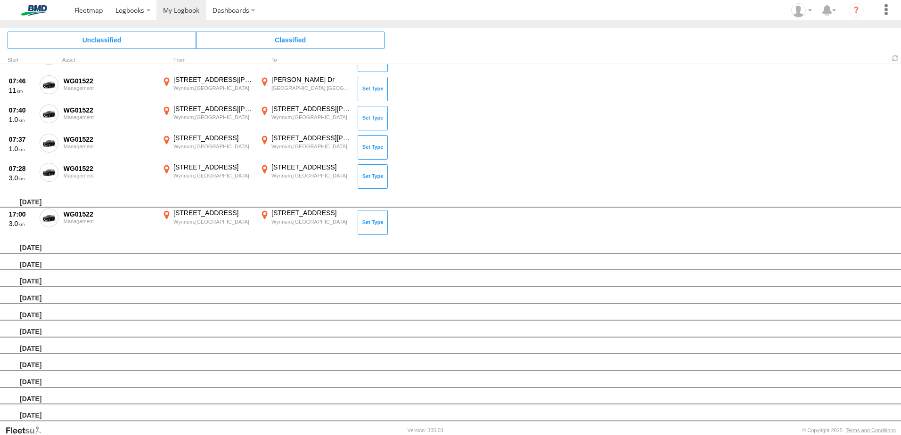
scroll to position [1341, 0]
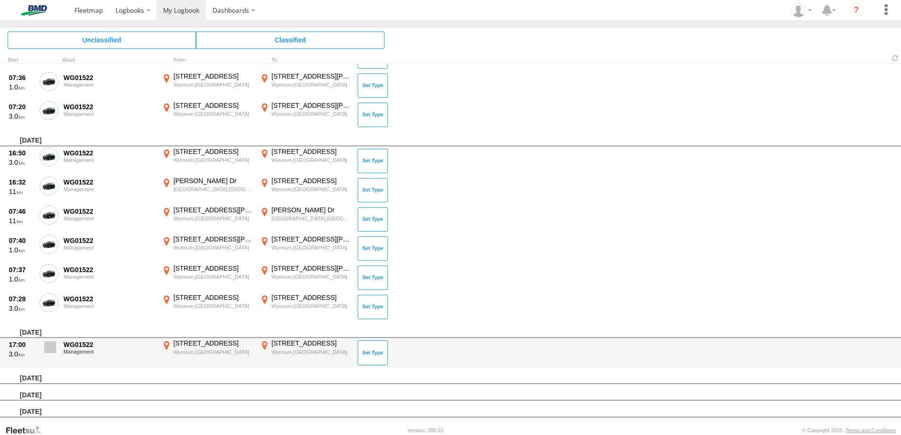
click at [55, 345] on span at bounding box center [50, 348] width 12 height 12
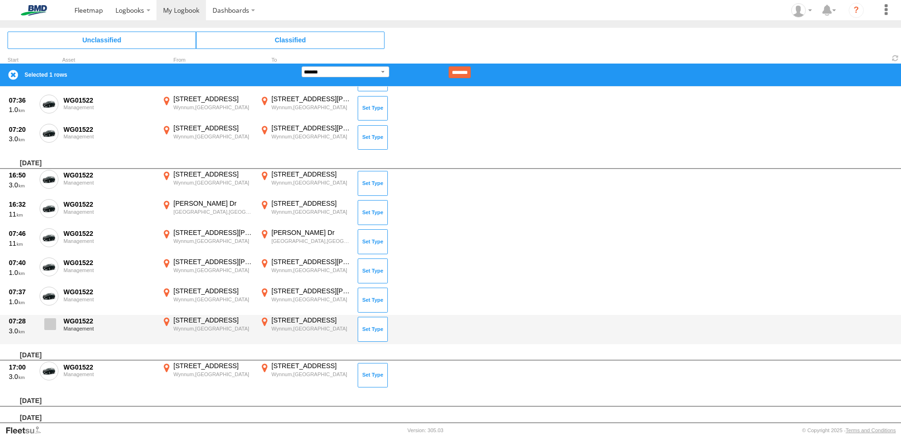
click at [51, 320] on span at bounding box center [50, 324] width 12 height 12
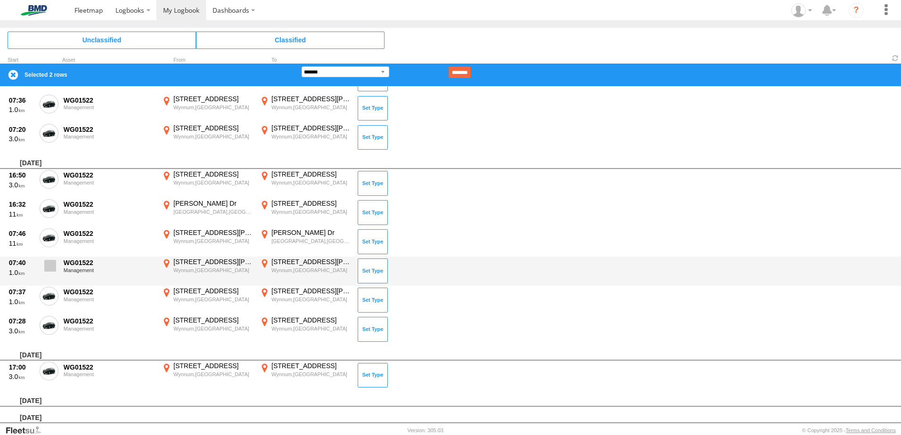
drag, startPoint x: 54, startPoint y: 296, endPoint x: 51, endPoint y: 279, distance: 17.7
click at [0, 0] on span at bounding box center [0, 0] width 0 height 0
click at [50, 265] on span at bounding box center [50, 266] width 12 height 12
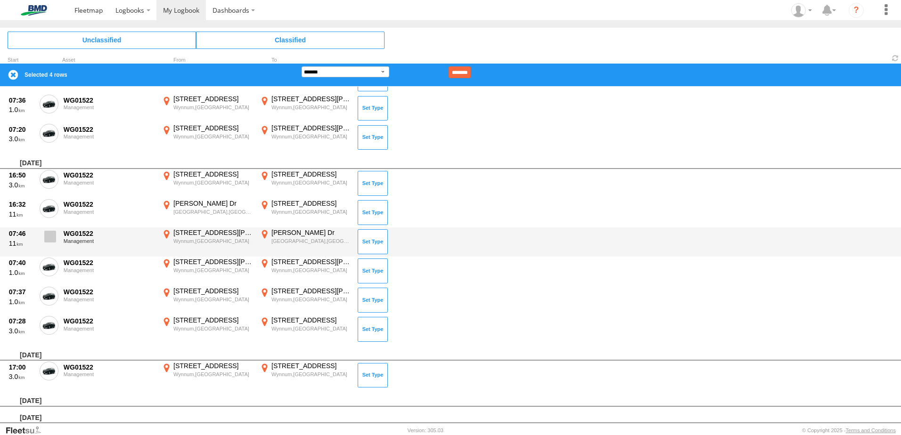
click at [49, 234] on span at bounding box center [50, 237] width 12 height 12
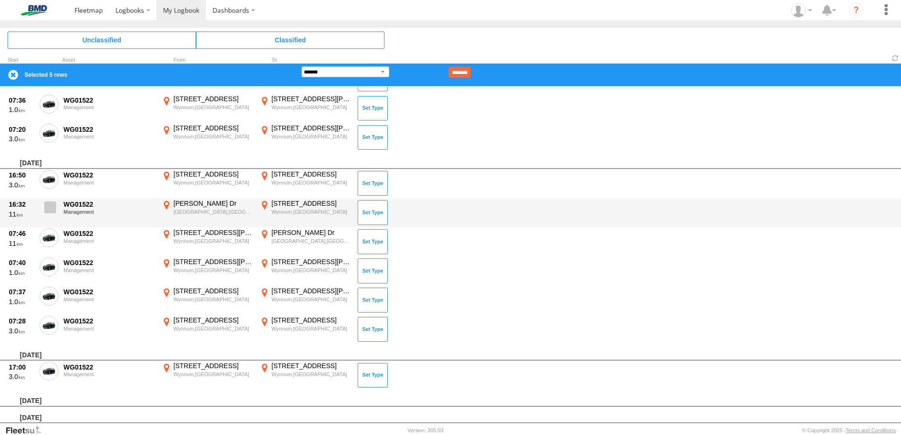
click at [49, 210] on span at bounding box center [50, 208] width 12 height 12
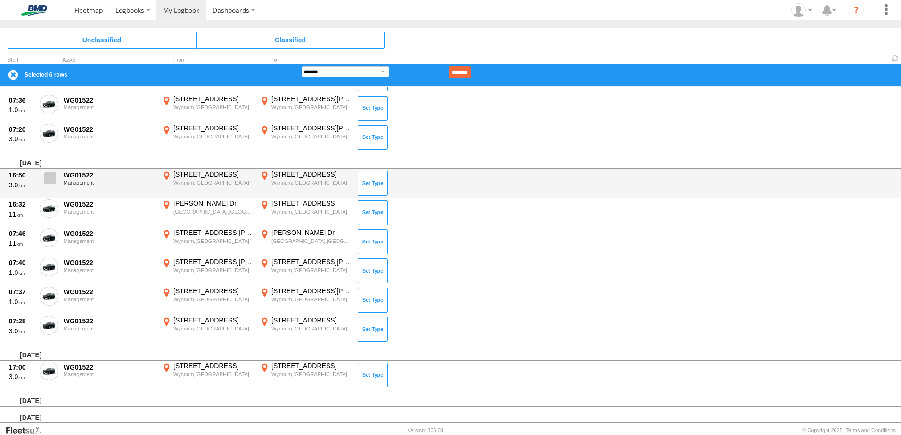
click at [54, 176] on span at bounding box center [50, 178] width 12 height 12
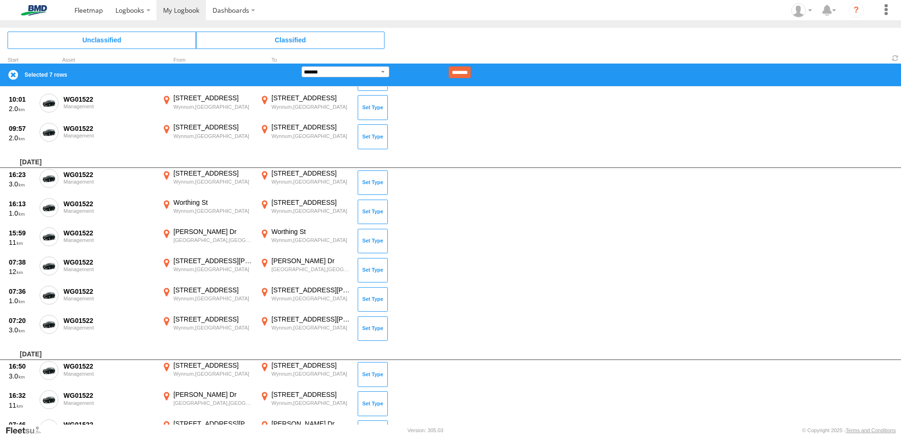
scroll to position [1131, 0]
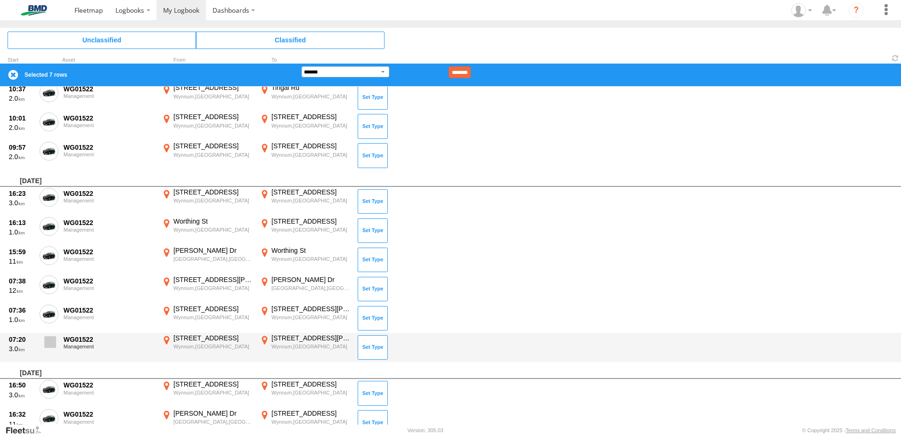
click at [53, 341] on span at bounding box center [50, 342] width 12 height 12
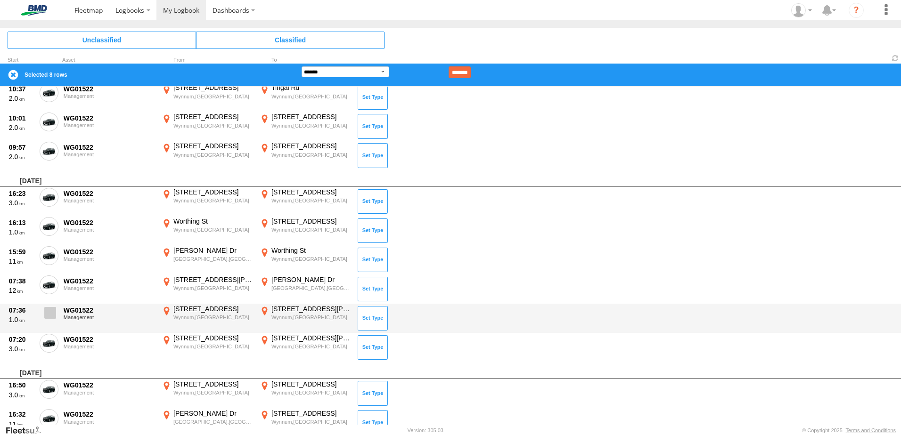
click at [49, 311] on span at bounding box center [50, 313] width 12 height 12
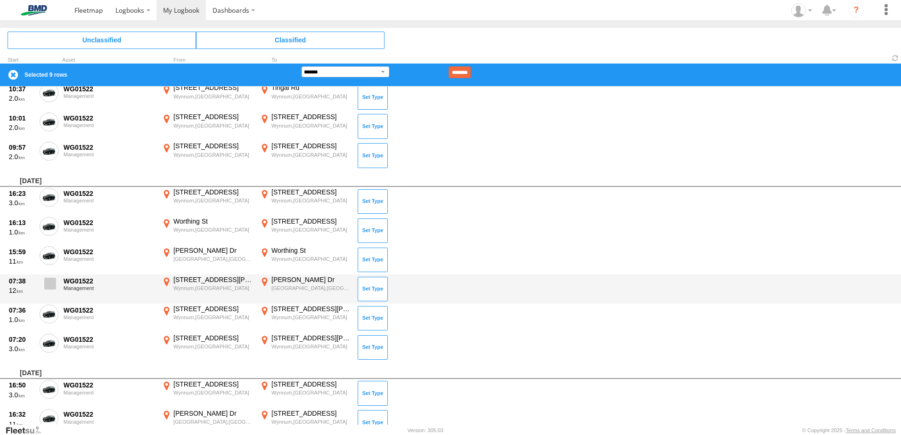
click at [51, 281] on span at bounding box center [50, 284] width 12 height 12
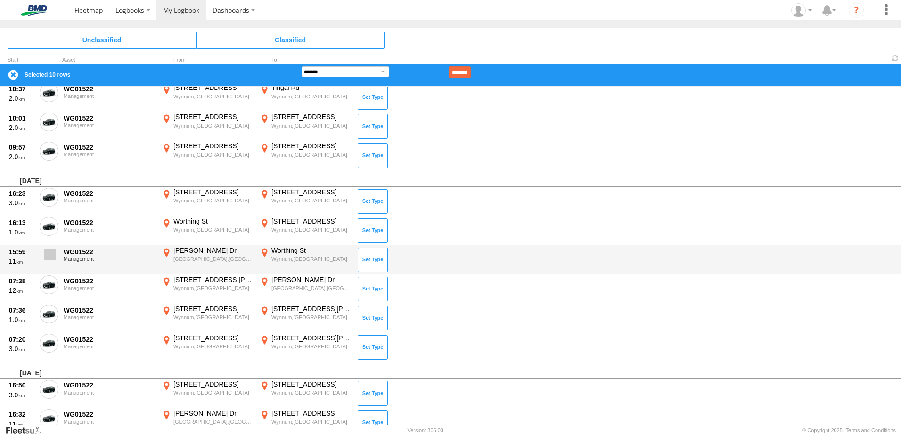
click at [50, 253] on span at bounding box center [50, 255] width 12 height 12
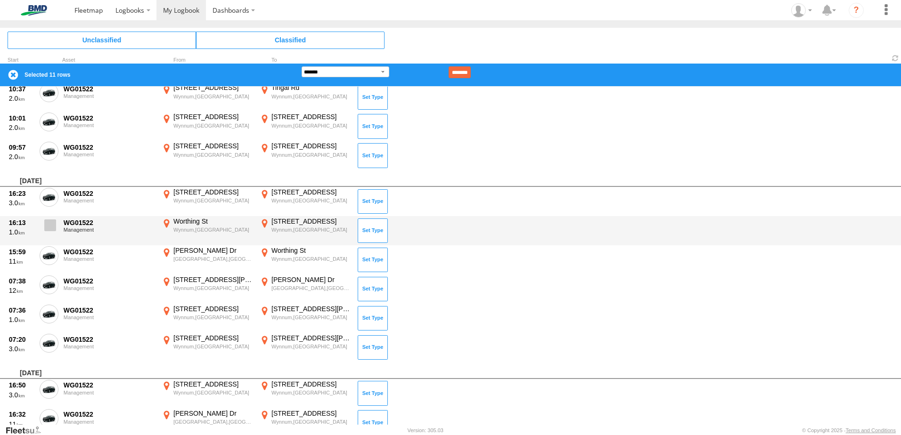
drag, startPoint x: 48, startPoint y: 229, endPoint x: 50, endPoint y: 201, distance: 27.9
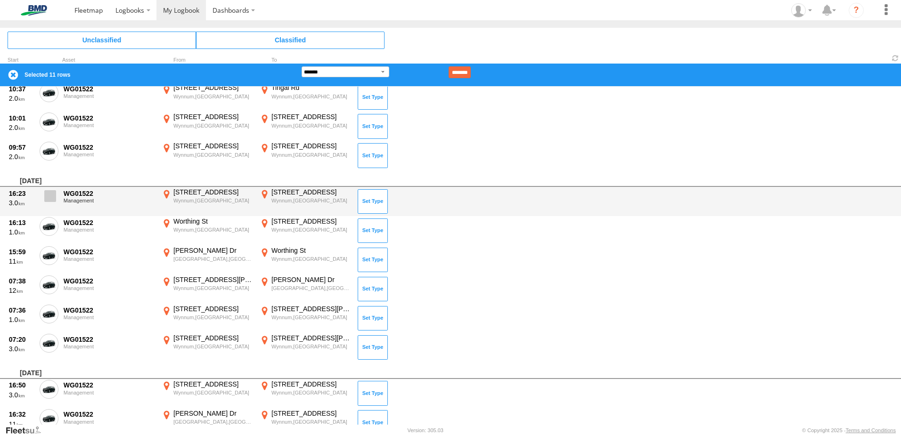
click at [0, 0] on span at bounding box center [0, 0] width 0 height 0
click at [50, 197] on span at bounding box center [50, 196] width 12 height 12
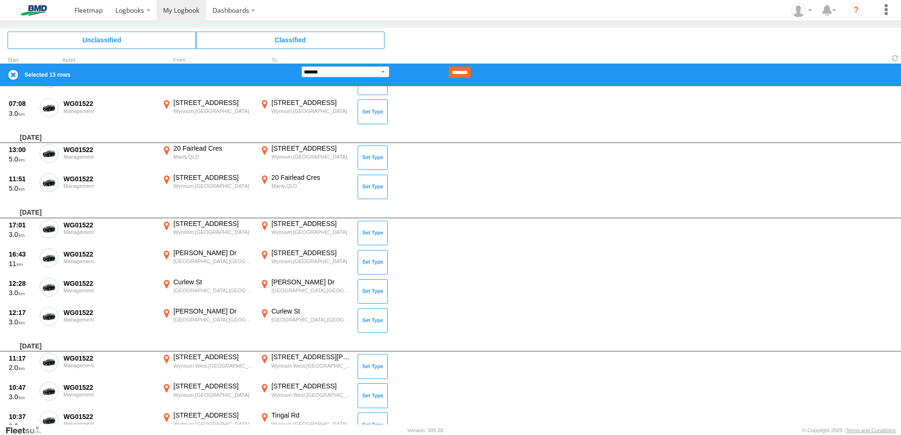
scroll to position [796, 0]
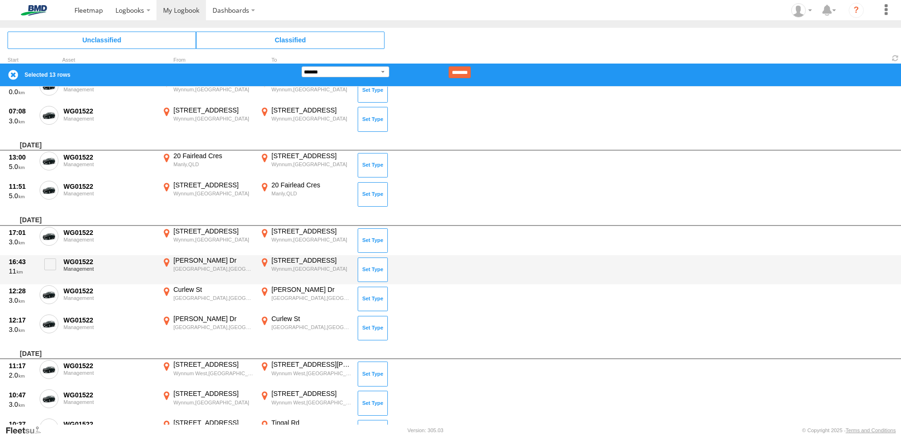
click at [59, 264] on div "16:43 11 WG01522 Management Lucinda Dr Port of Brisbane,QLD -27.38378 153.17624…" at bounding box center [450, 269] width 901 height 29
click at [48, 266] on span at bounding box center [50, 265] width 12 height 12
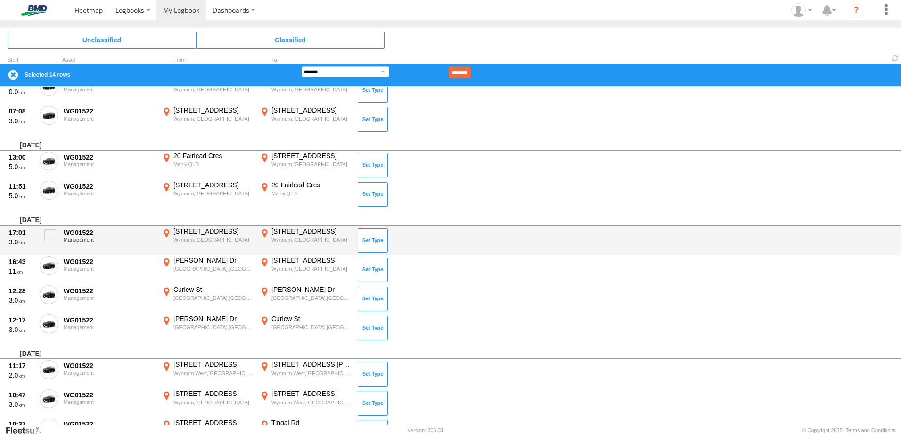
drag, startPoint x: 50, startPoint y: 238, endPoint x: 172, endPoint y: 239, distance: 122.0
click at [52, 238] on span at bounding box center [50, 235] width 12 height 12
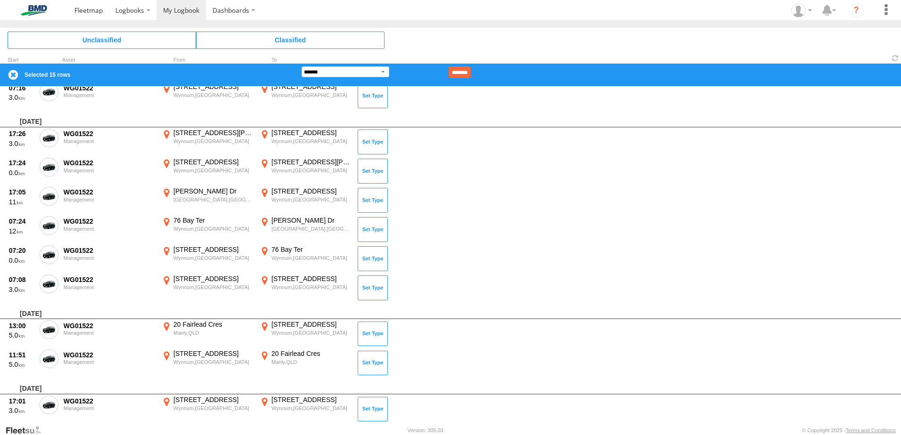
scroll to position [622, 0]
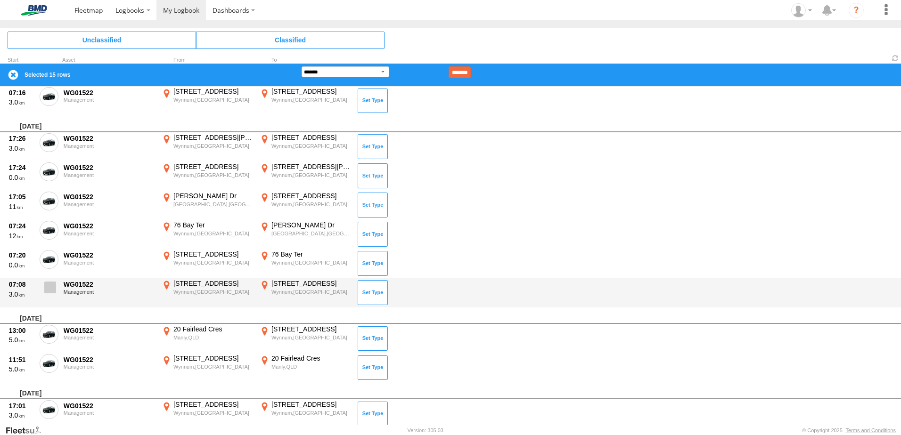
click at [54, 283] on span at bounding box center [50, 288] width 12 height 12
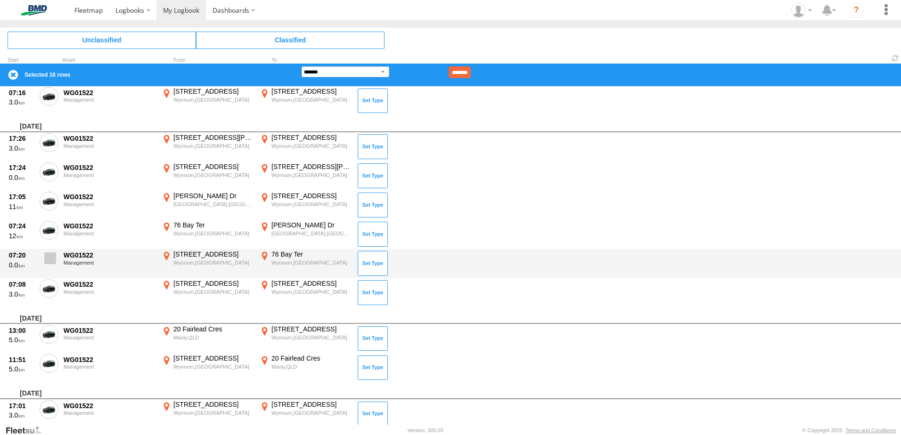
click at [50, 261] on span at bounding box center [50, 259] width 12 height 12
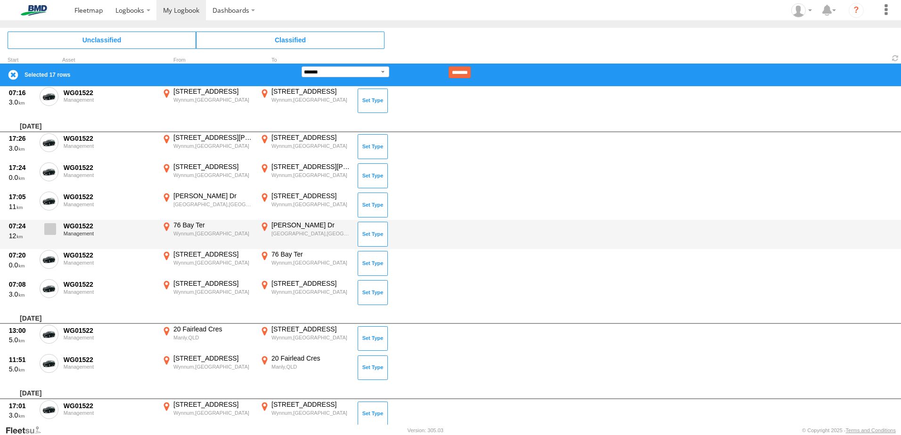
click at [51, 231] on span at bounding box center [50, 229] width 12 height 12
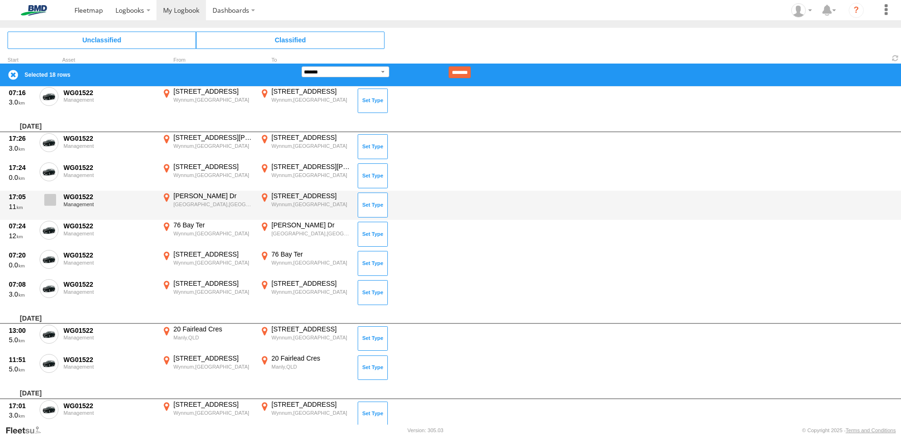
click at [51, 201] on span at bounding box center [50, 200] width 12 height 12
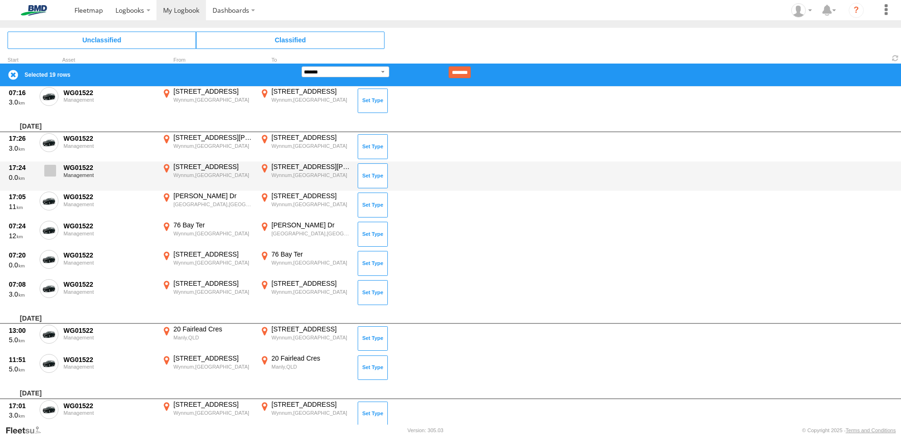
click at [51, 179] on label at bounding box center [49, 174] width 19 height 22
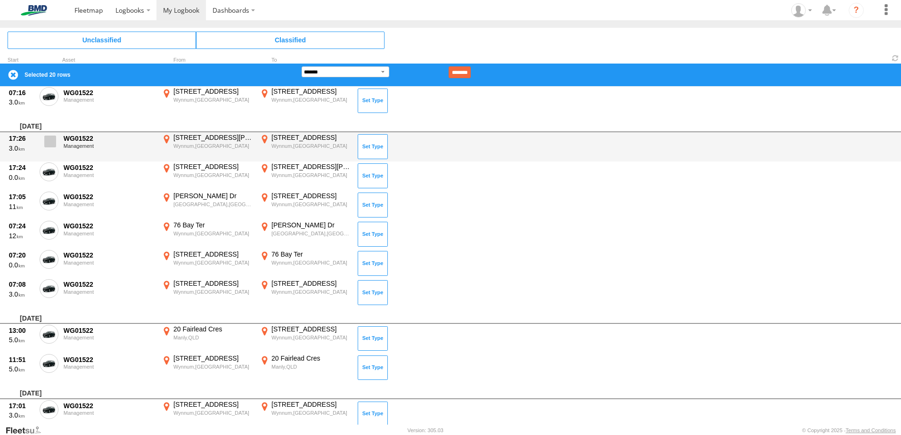
click at [50, 147] on span at bounding box center [50, 142] width 12 height 12
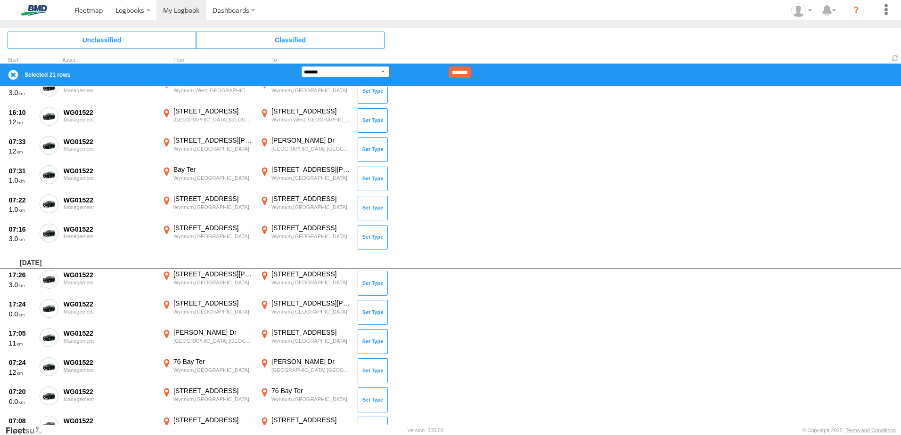
scroll to position [365, 0]
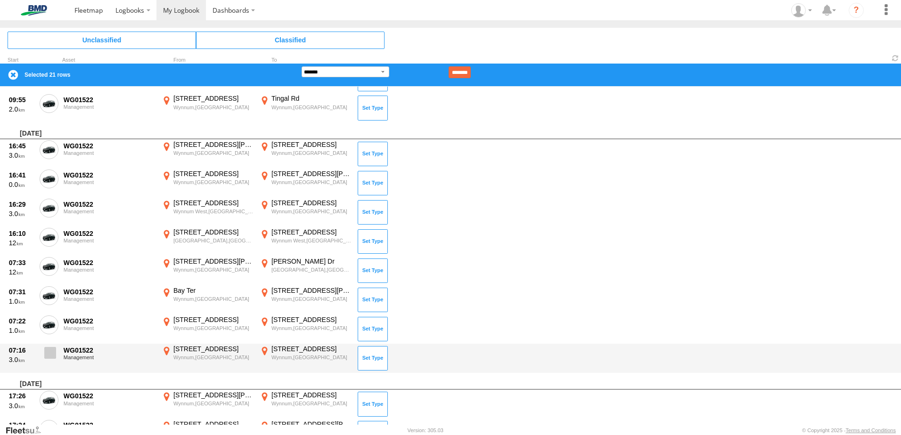
click at [54, 352] on span at bounding box center [50, 353] width 12 height 12
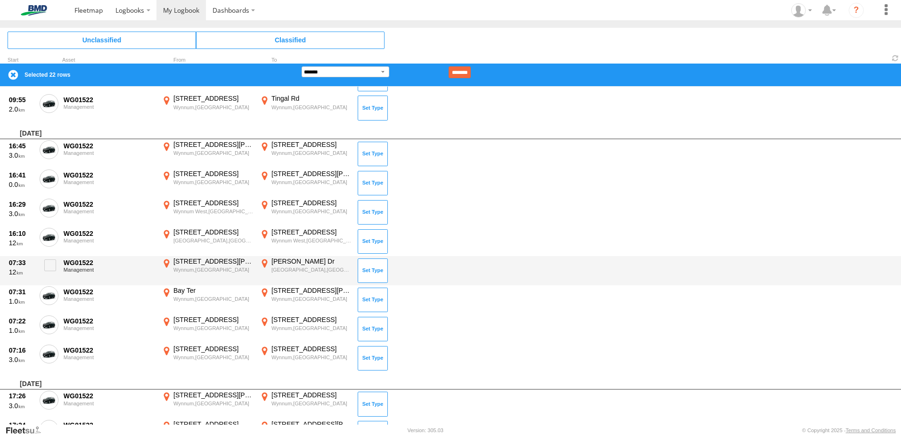
drag, startPoint x: 53, startPoint y: 326, endPoint x: 52, endPoint y: 283, distance: 42.4
click at [0, 0] on span at bounding box center [0, 0] width 0 height 0
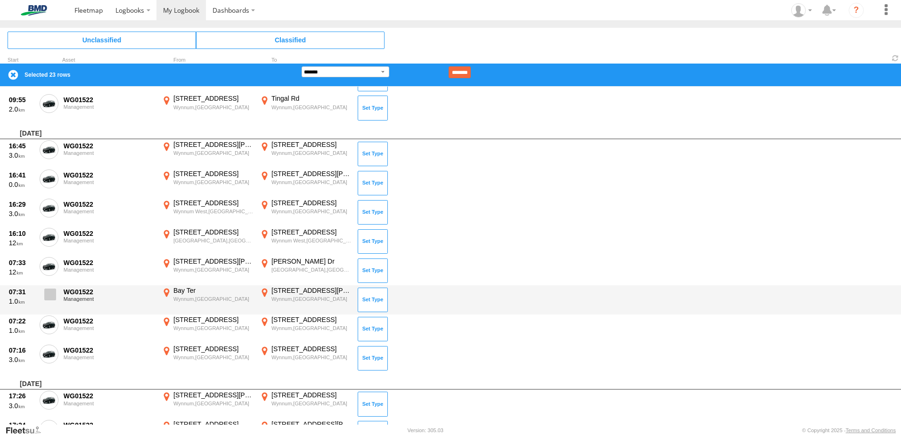
click at [48, 298] on span at bounding box center [50, 295] width 12 height 12
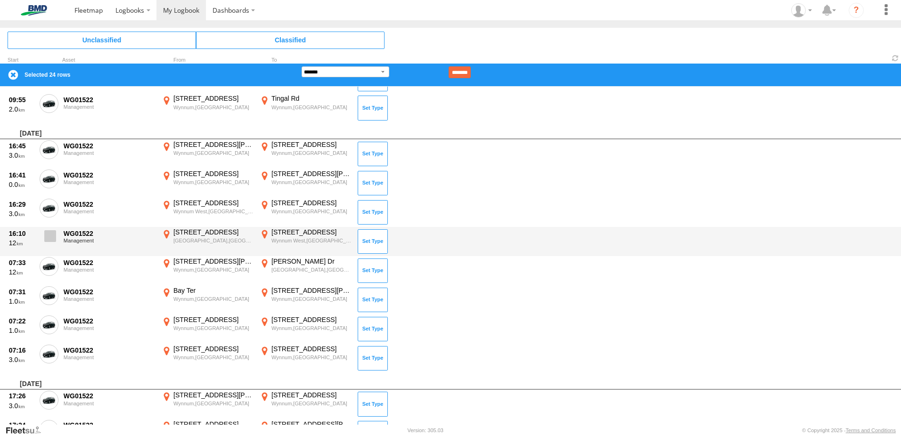
drag, startPoint x: 51, startPoint y: 268, endPoint x: 48, endPoint y: 229, distance: 38.8
click at [0, 0] on span at bounding box center [0, 0] width 0 height 0
click at [48, 228] on label at bounding box center [49, 239] width 19 height 22
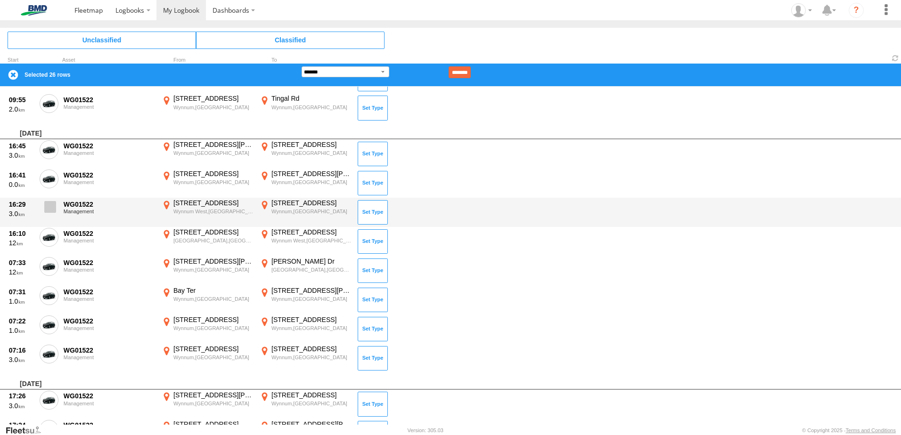
click at [51, 207] on span at bounding box center [50, 207] width 12 height 12
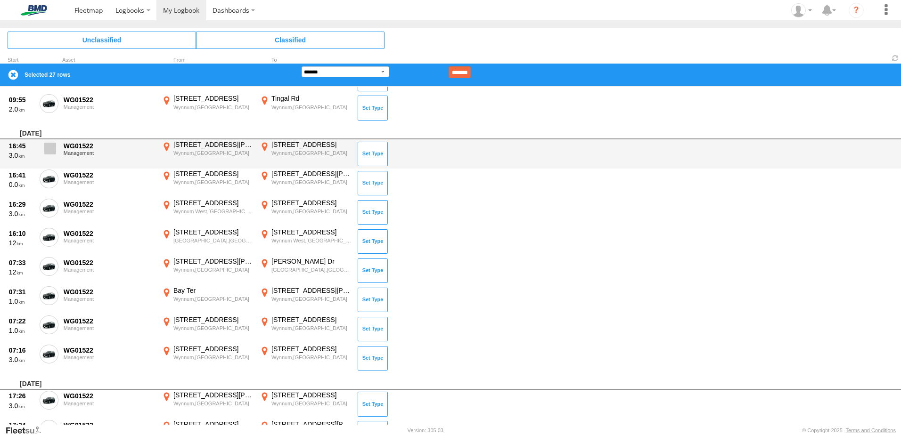
click at [52, 159] on label at bounding box center [49, 151] width 19 height 22
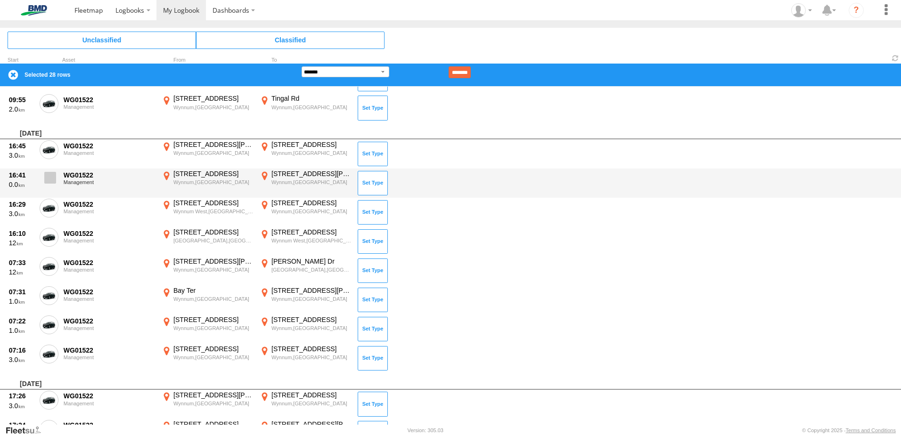
click at [51, 180] on span at bounding box center [50, 178] width 12 height 12
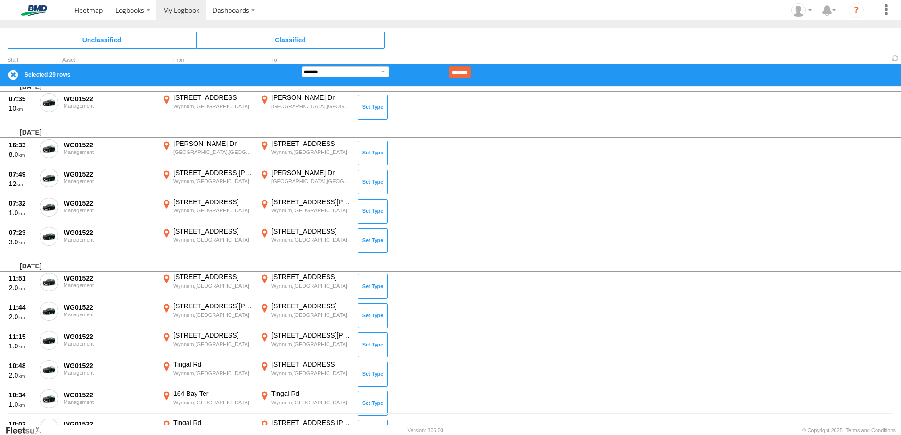
scroll to position [0, 0]
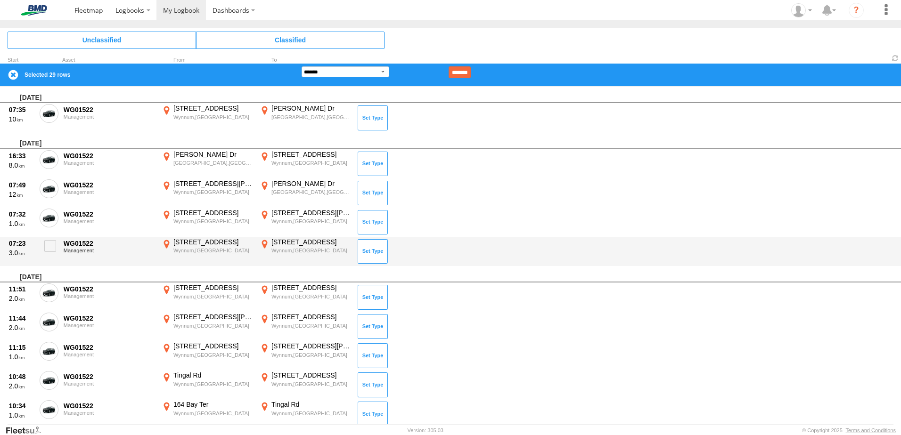
click at [59, 242] on div "07:23 3.0 WG01522 Management 403 Wynnum North Rd Wynnum,QLD -27.4254 153.16576 …" at bounding box center [450, 251] width 901 height 29
click at [53, 243] on span at bounding box center [50, 246] width 12 height 12
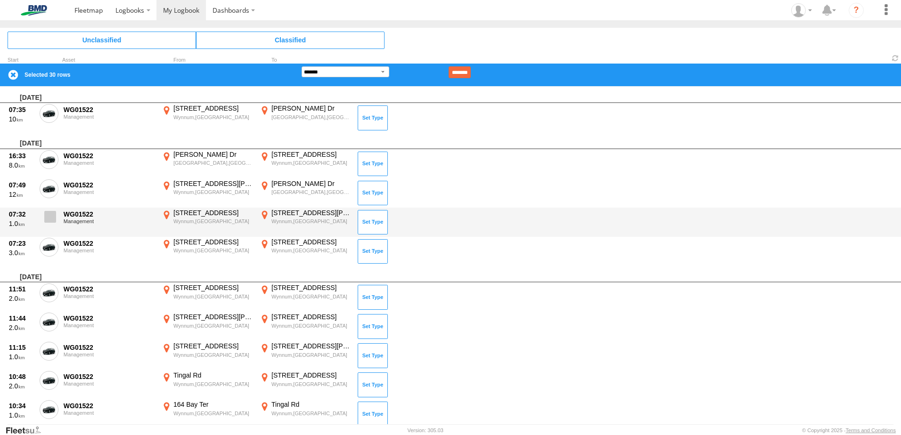
click at [49, 217] on span at bounding box center [50, 217] width 12 height 12
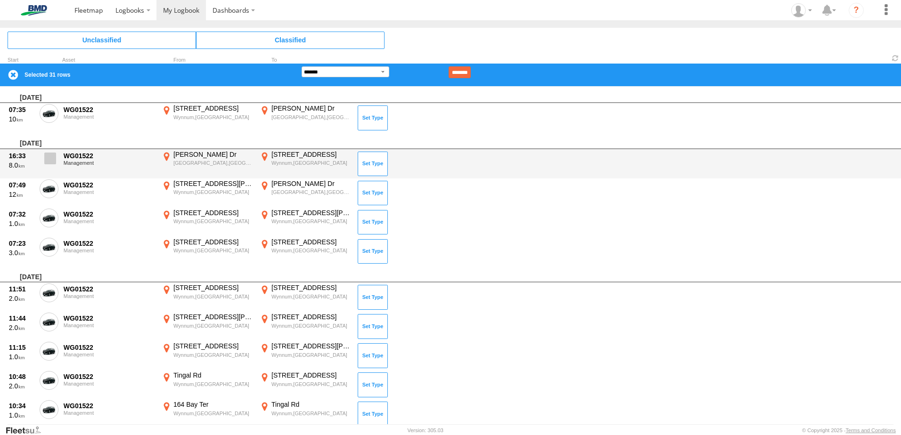
drag, startPoint x: 50, startPoint y: 188, endPoint x: 52, endPoint y: 160, distance: 28.3
click at [0, 0] on span at bounding box center [0, 0] width 0 height 0
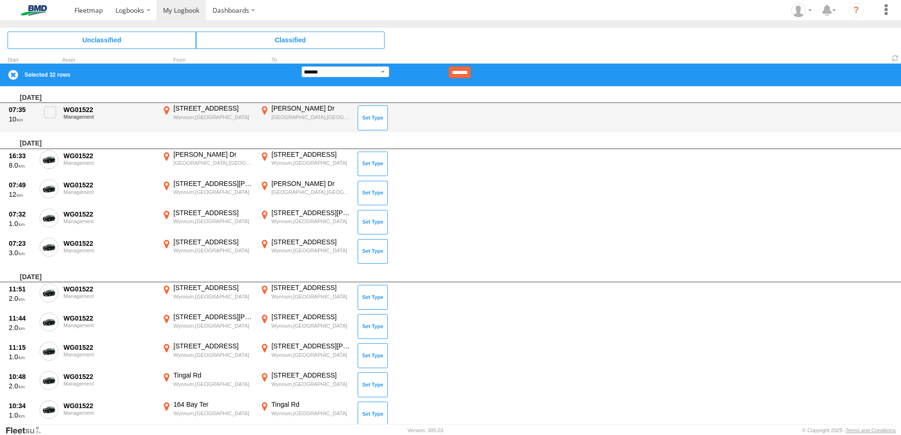
drag, startPoint x: 51, startPoint y: 157, endPoint x: 49, endPoint y: 127, distance: 30.7
click at [0, 0] on span at bounding box center [0, 0] width 0 height 0
click at [53, 111] on span at bounding box center [50, 112] width 12 height 12
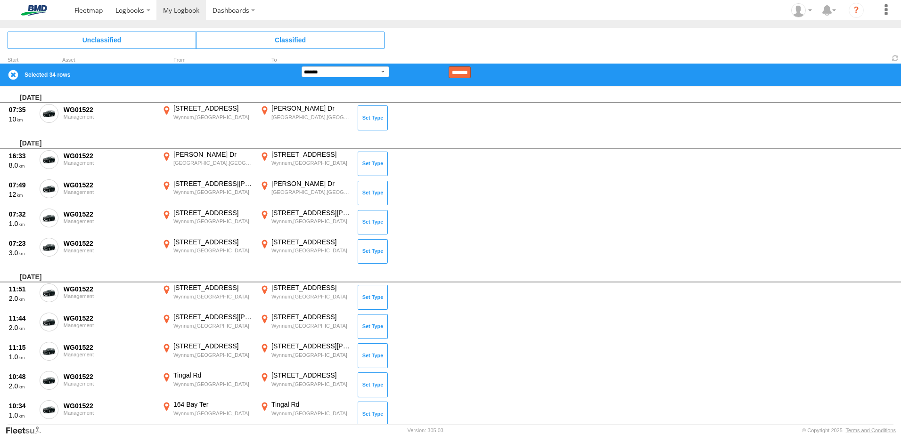
click at [471, 73] on input "********" at bounding box center [459, 72] width 22 height 12
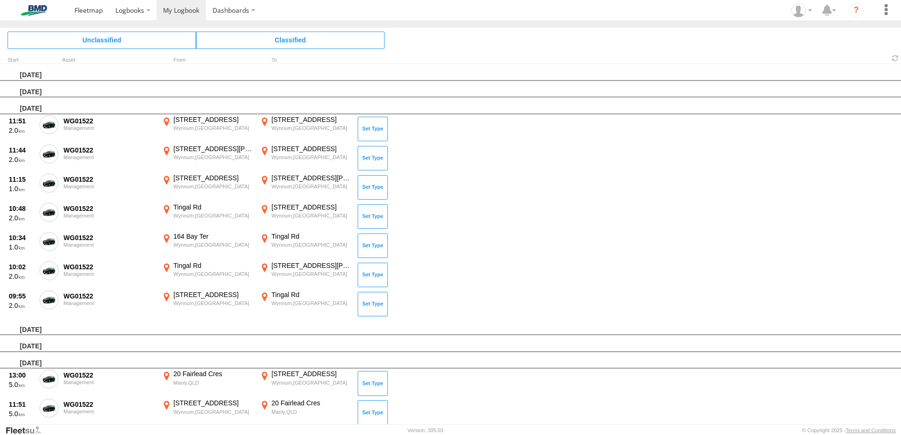
scroll to position [316, 0]
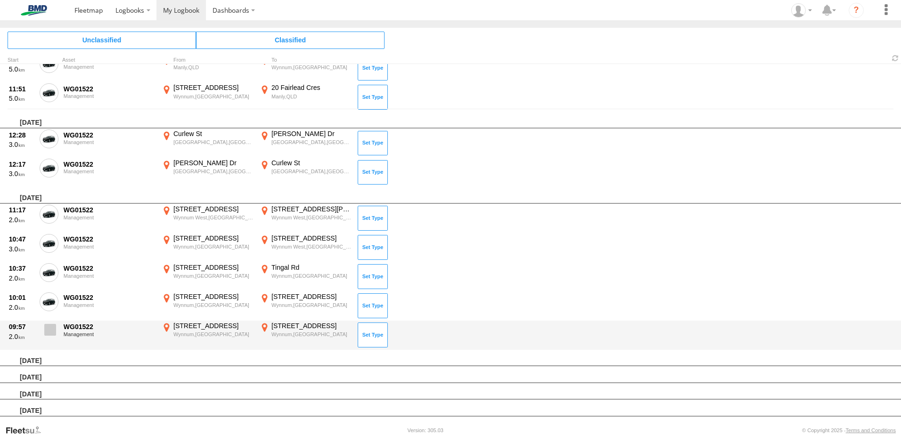
click at [52, 328] on span at bounding box center [50, 330] width 12 height 12
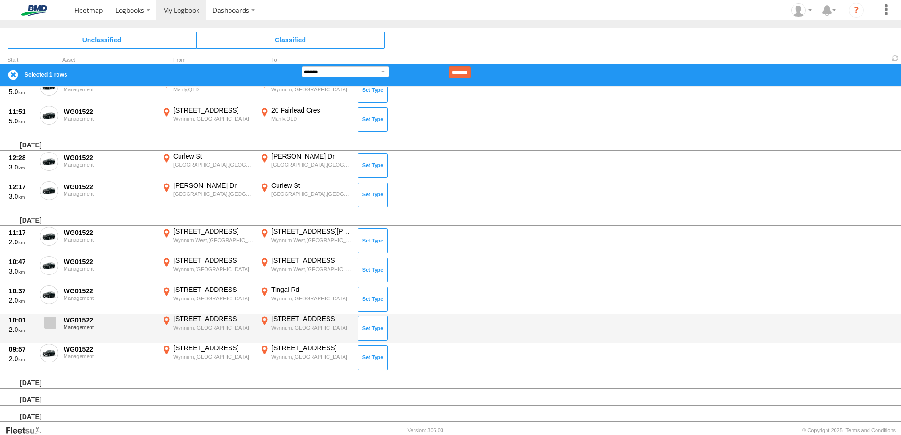
click at [48, 325] on span at bounding box center [50, 323] width 12 height 12
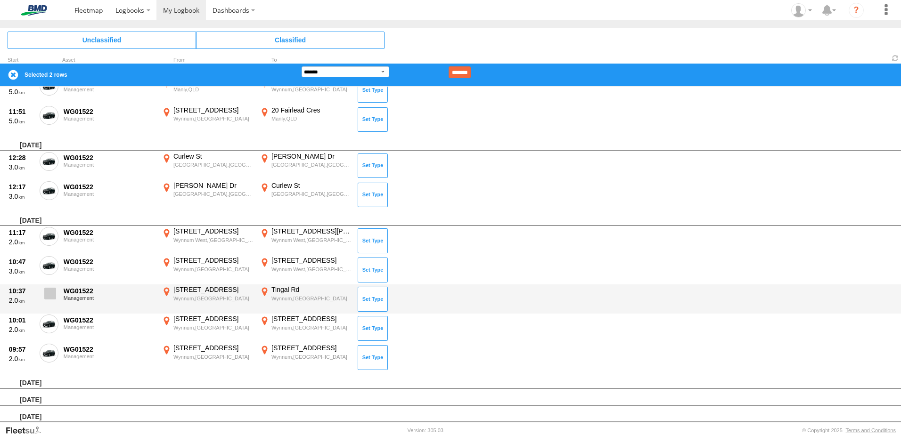
click at [49, 292] on span at bounding box center [50, 294] width 12 height 12
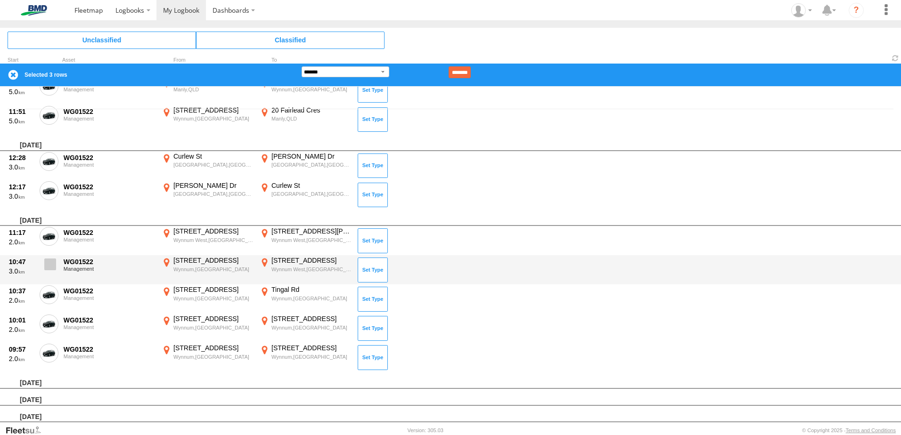
click at [54, 262] on span at bounding box center [50, 265] width 12 height 12
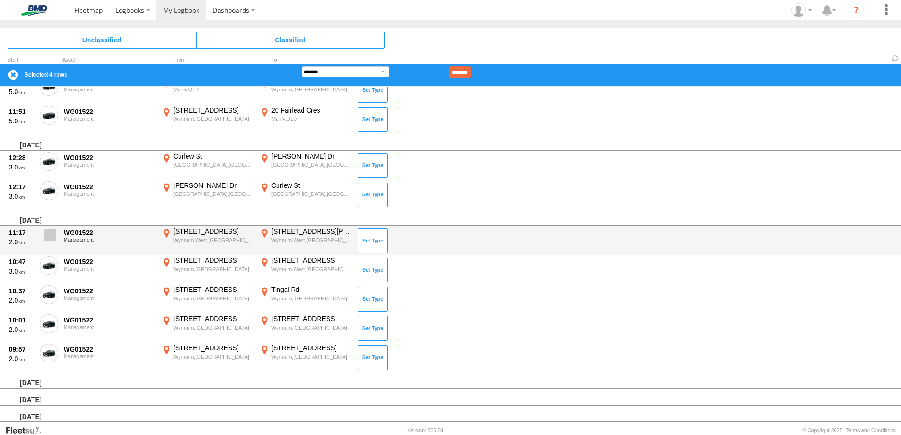
click at [52, 234] on span at bounding box center [50, 235] width 12 height 12
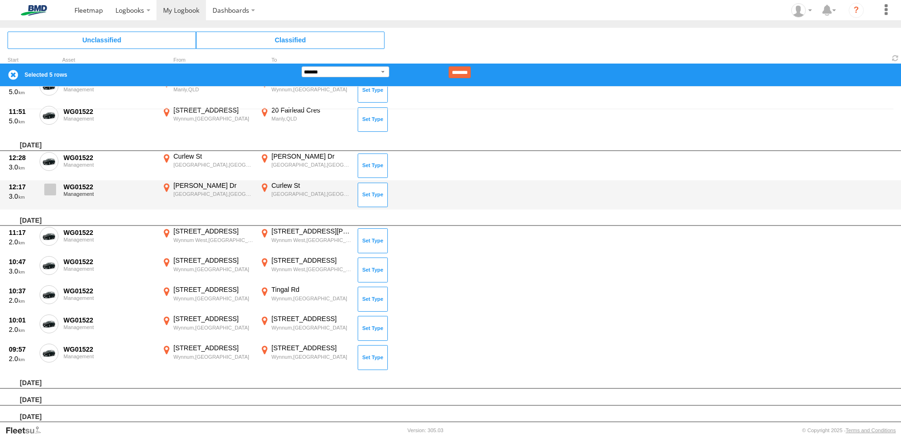
click at [54, 187] on span at bounding box center [50, 190] width 12 height 12
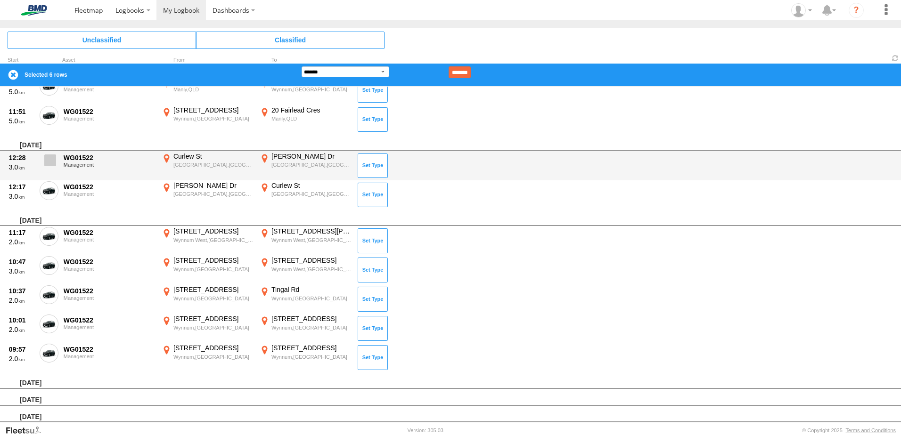
click at [53, 163] on span at bounding box center [50, 161] width 12 height 12
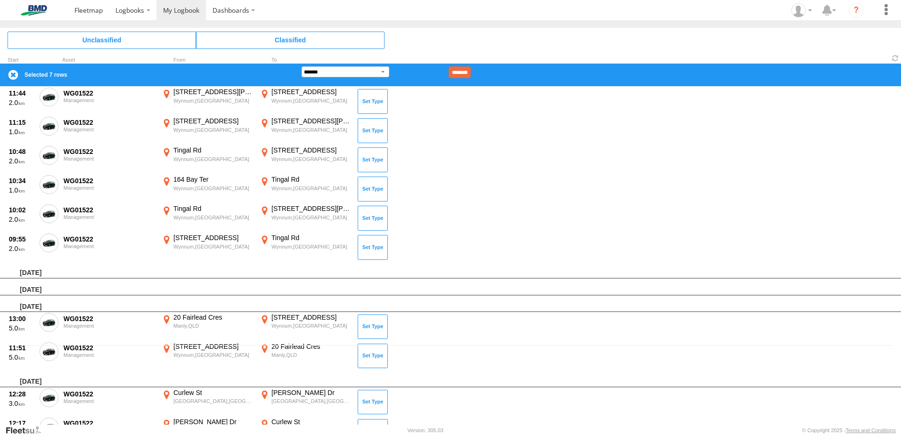
scroll to position [63, 0]
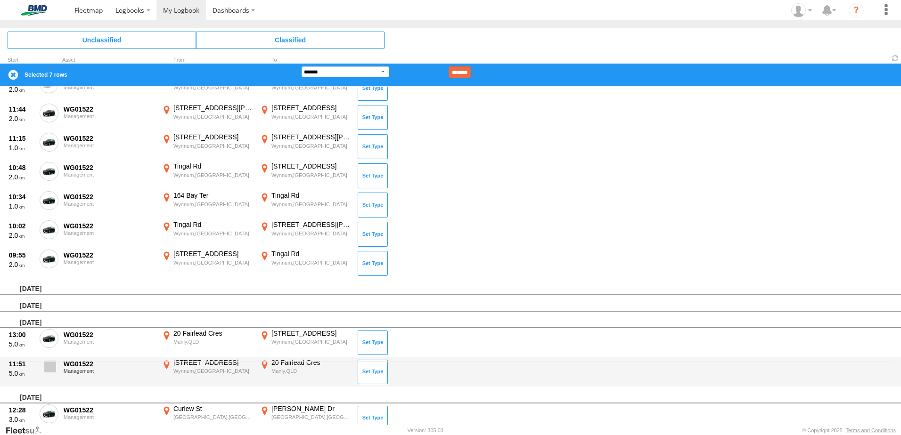
click at [50, 365] on span at bounding box center [50, 367] width 12 height 12
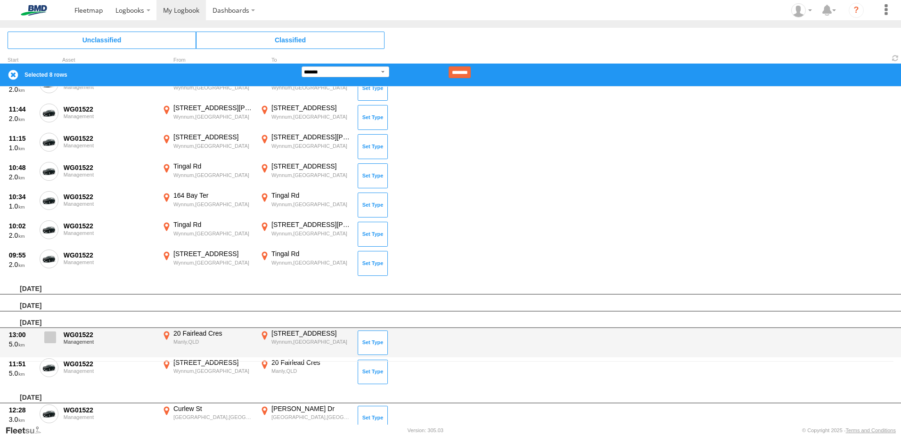
click at [51, 335] on span at bounding box center [50, 338] width 12 height 12
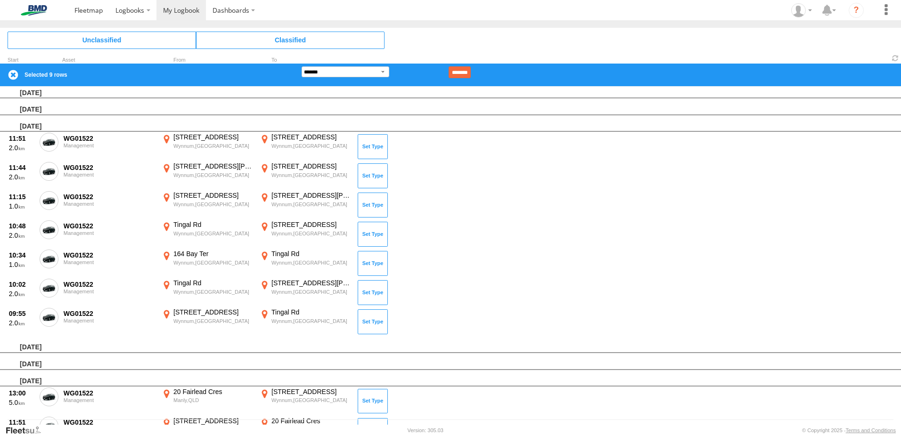
scroll to position [0, 0]
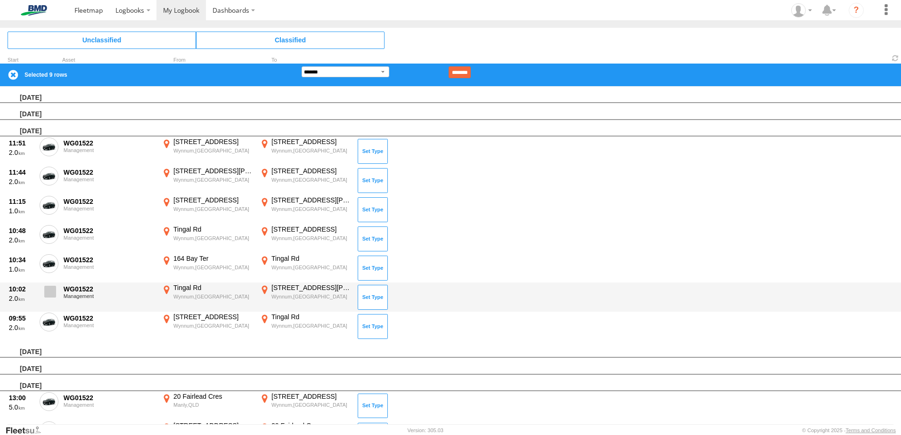
drag, startPoint x: 48, startPoint y: 322, endPoint x: 47, endPoint y: 305, distance: 17.0
click at [48, 315] on label at bounding box center [49, 324] width 19 height 22
click at [46, 287] on span at bounding box center [50, 292] width 12 height 12
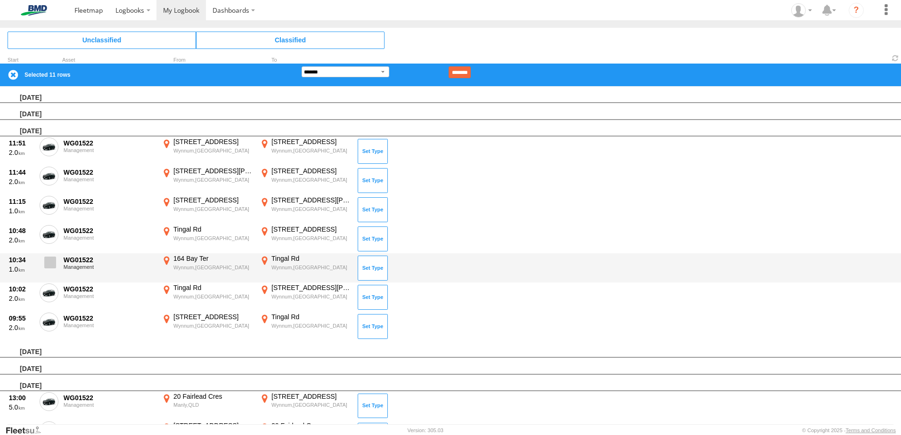
click at [51, 260] on span at bounding box center [50, 263] width 12 height 12
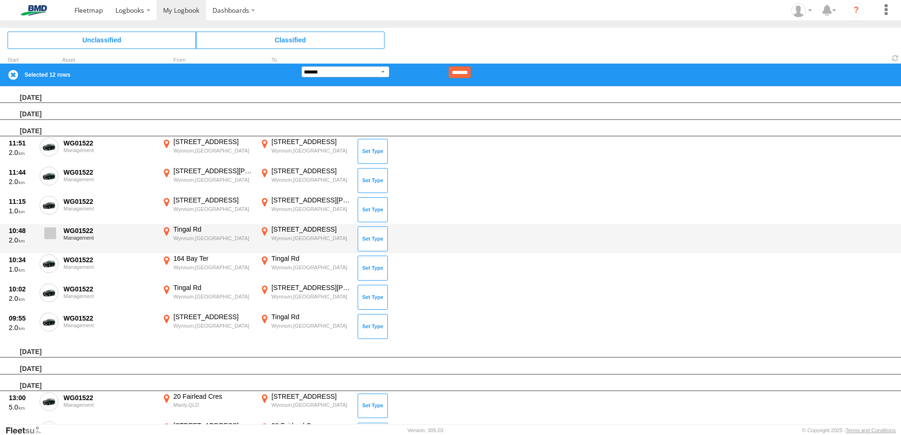
click at [48, 234] on span at bounding box center [50, 234] width 12 height 12
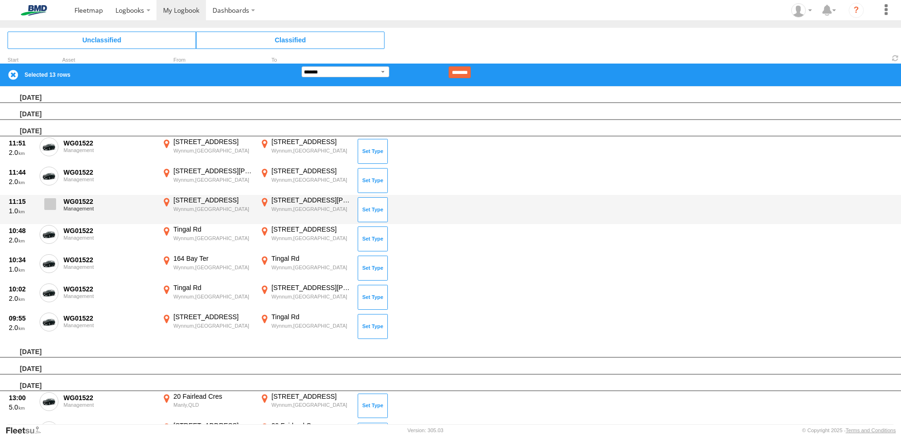
click at [53, 198] on label at bounding box center [49, 207] width 19 height 22
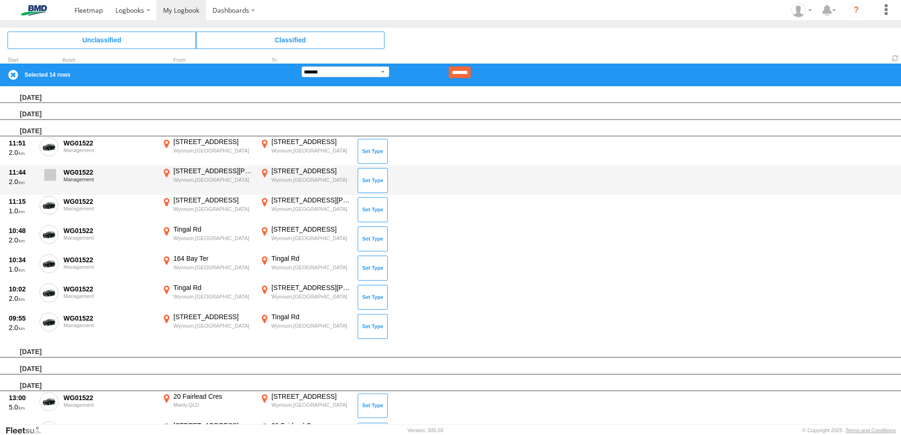
click at [50, 171] on span at bounding box center [50, 175] width 12 height 12
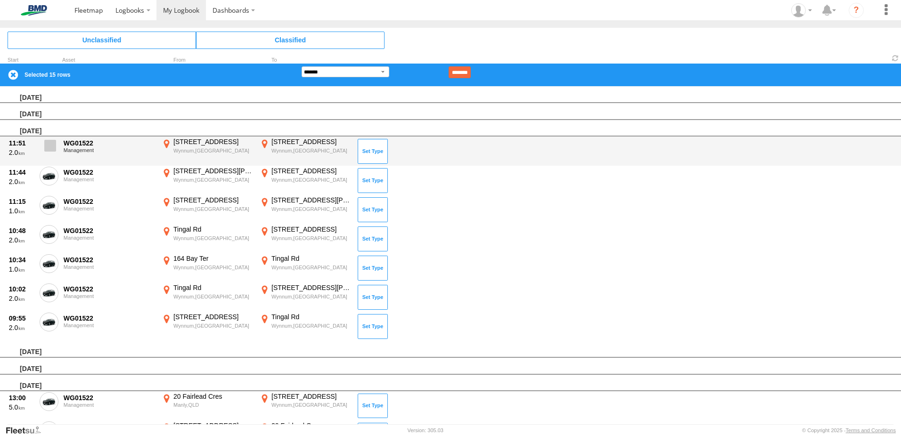
click at [52, 147] on span at bounding box center [50, 146] width 12 height 12
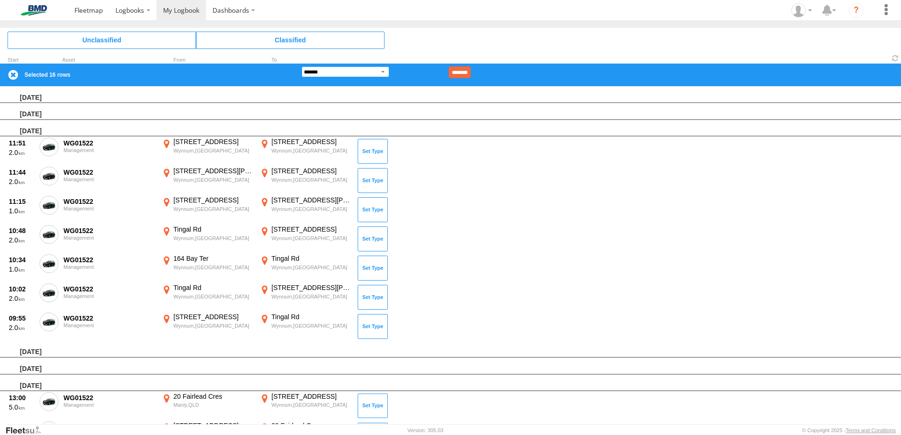
drag, startPoint x: 342, startPoint y: 73, endPoint x: 347, endPoint y: 78, distance: 7.4
click at [342, 73] on select "**********" at bounding box center [346, 71] width 88 height 11
select select "**"
click at [302, 66] on select "**********" at bounding box center [346, 71] width 88 height 11
click at [471, 71] on input "********" at bounding box center [459, 72] width 22 height 12
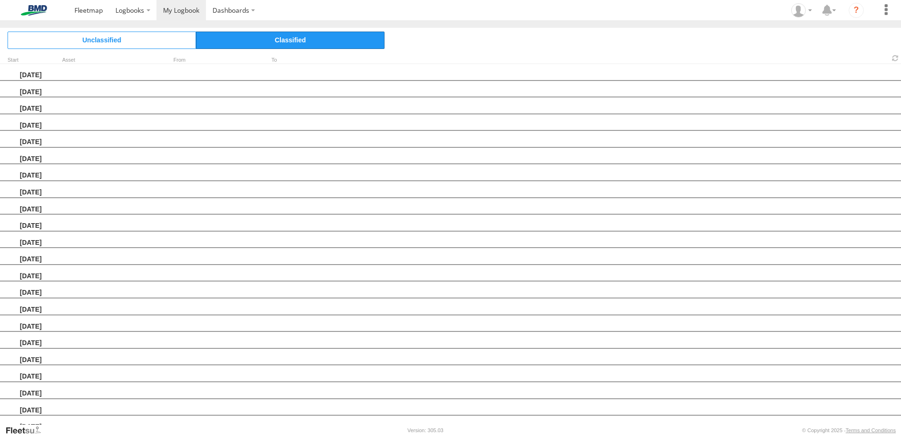
click at [302, 38] on span "Classified" at bounding box center [290, 40] width 188 height 17
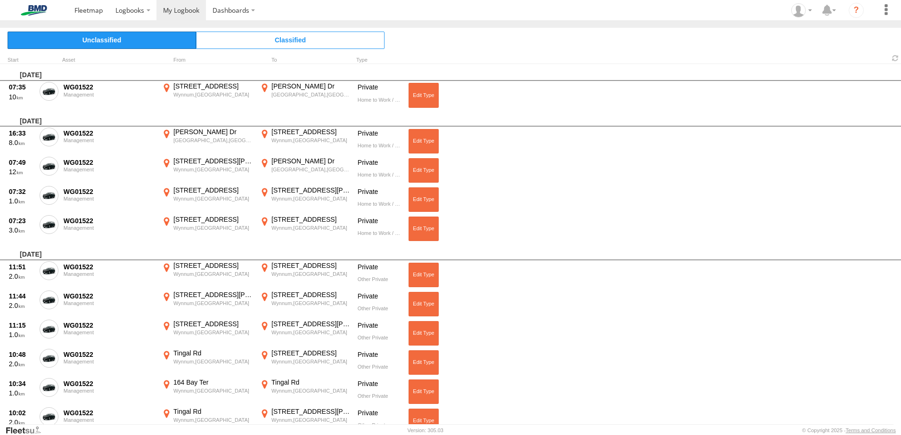
click at [135, 38] on span "Unclassified" at bounding box center [102, 40] width 188 height 17
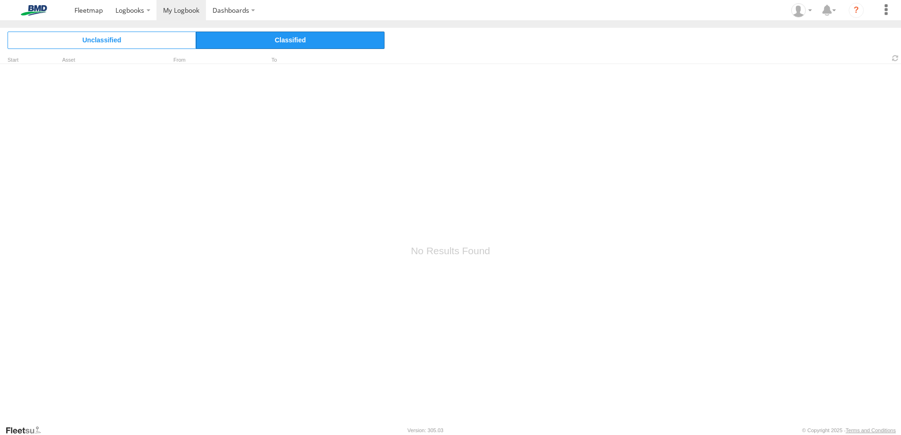
drag, startPoint x: 264, startPoint y: 44, endPoint x: 253, endPoint y: 41, distance: 10.7
click at [264, 43] on span "Classified" at bounding box center [290, 40] width 188 height 17
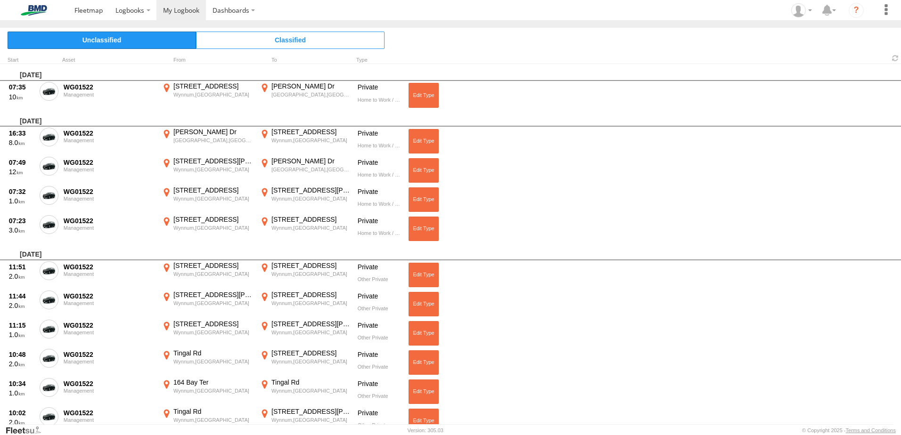
click at [135, 40] on span "Unclassified" at bounding box center [102, 40] width 188 height 17
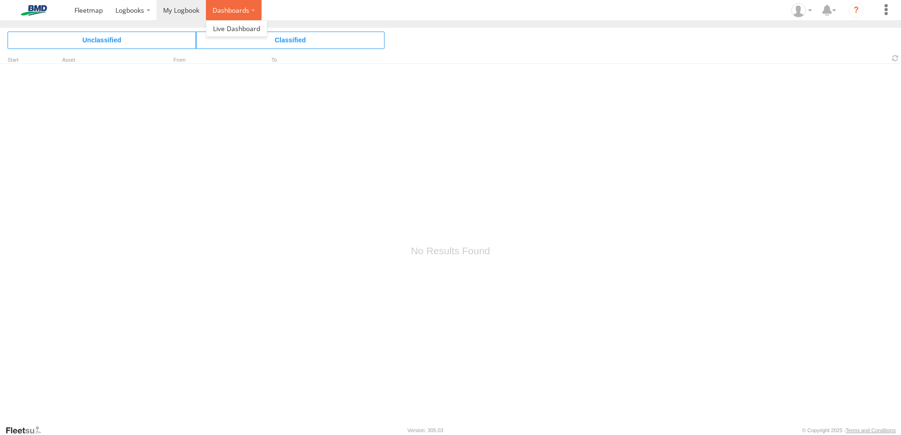
click at [235, 8] on label "Dashboards" at bounding box center [234, 10] width 56 height 20
click at [233, 32] on span at bounding box center [236, 28] width 47 height 9
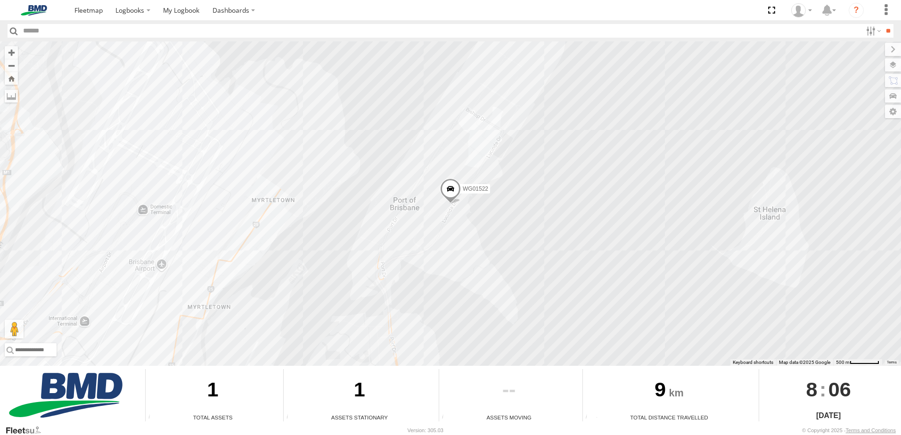
click at [449, 194] on span at bounding box center [450, 191] width 21 height 25
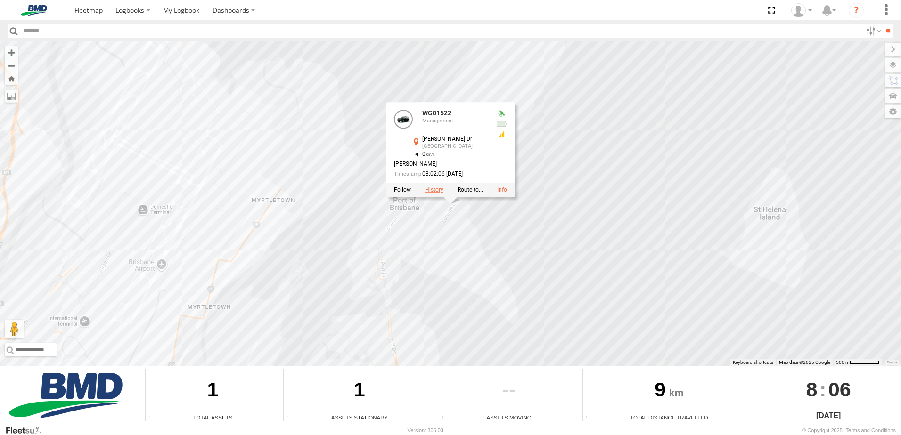
click at [438, 187] on label at bounding box center [434, 190] width 18 height 7
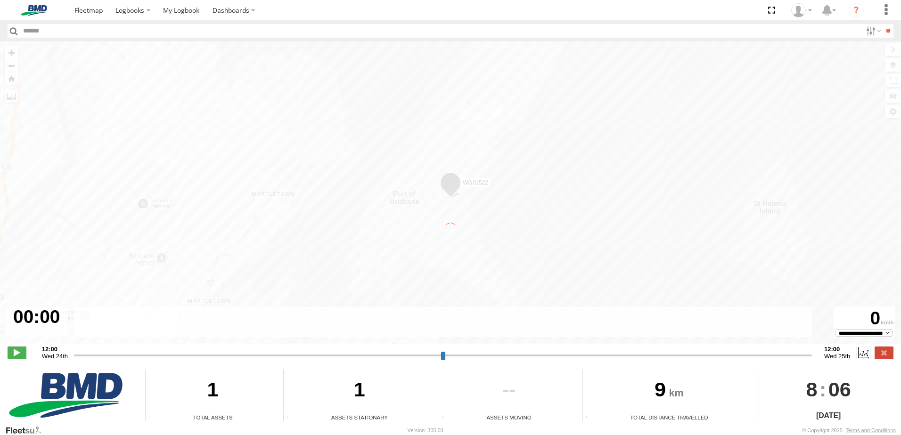
type input "**********"
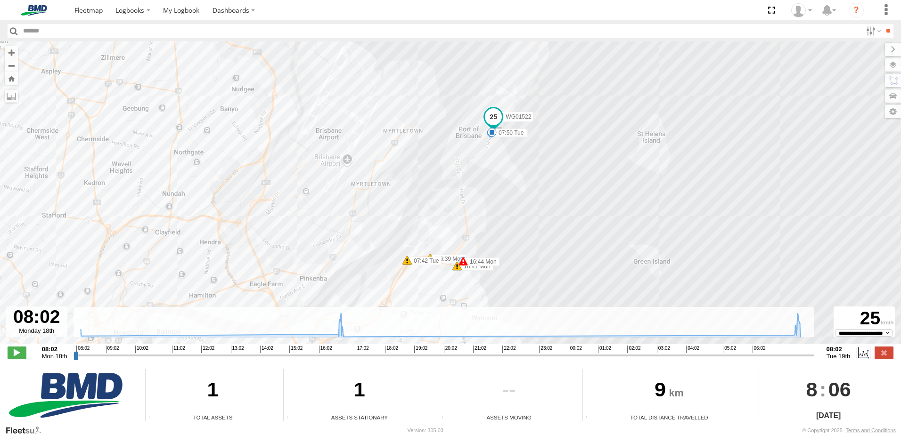
click at [420, 261] on label "07:42 Tue" at bounding box center [424, 261] width 34 height 8
click at [473, 262] on label "16:44 Mon" at bounding box center [481, 262] width 36 height 8
click at [473, 267] on label "16:41 Mon" at bounding box center [475, 266] width 36 height 8
click at [534, 220] on div "WG01522 08:03 Mon 16:39 Mon 16:41 Mon 16:44 Mon 16:44 Mon 07:42 Tue 07:50 Tue 7…" at bounding box center [450, 197] width 901 height 312
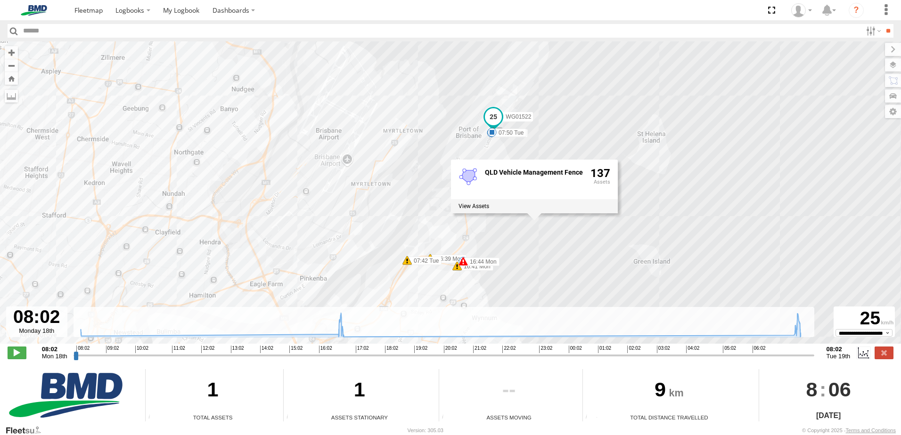
click at [450, 254] on div "WG01522 08:03 Mon 16:39 Mon 16:41 Mon 16:44 Mon 16:44 Mon 07:42 Tue 07:50 Tue 7…" at bounding box center [450, 197] width 901 height 312
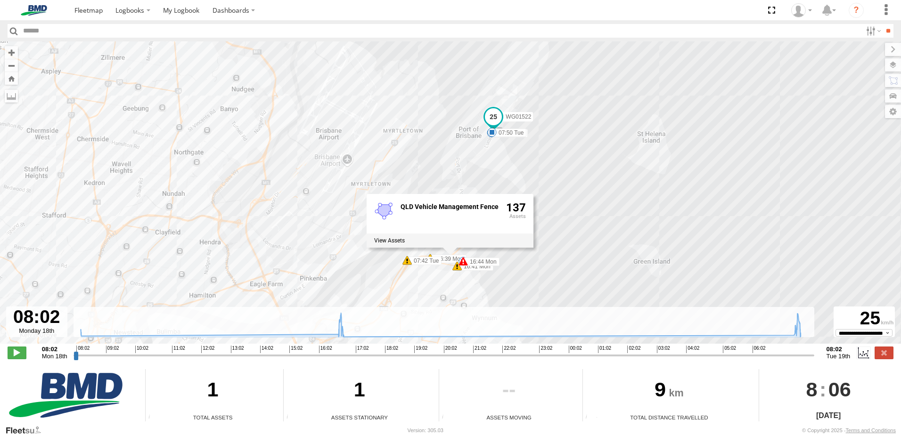
click at [448, 247] on div "QLD Vehicle Management Fence 137" at bounding box center [450, 221] width 167 height 54
click at [446, 247] on div "QLD Vehicle Management Fence 137" at bounding box center [450, 221] width 167 height 54
click at [473, 264] on label "16:44 Mon" at bounding box center [481, 262] width 36 height 8
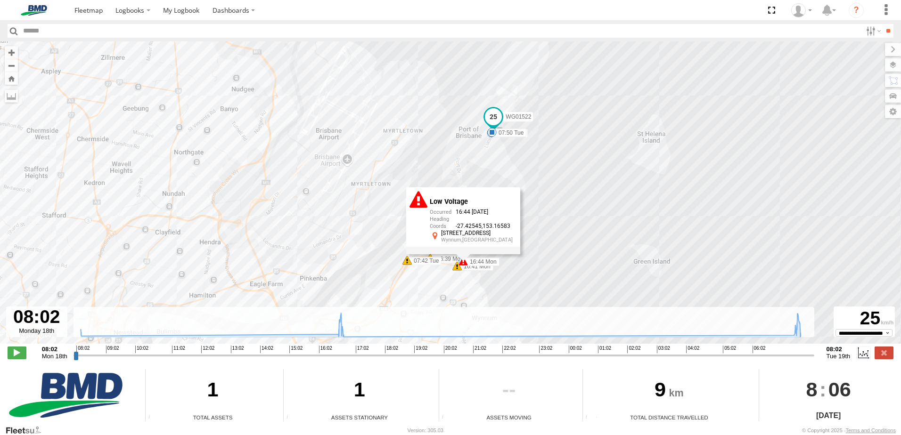
click at [479, 269] on label "16:41 Mon" at bounding box center [475, 266] width 36 height 8
